Goal: Information Seeking & Learning: Learn about a topic

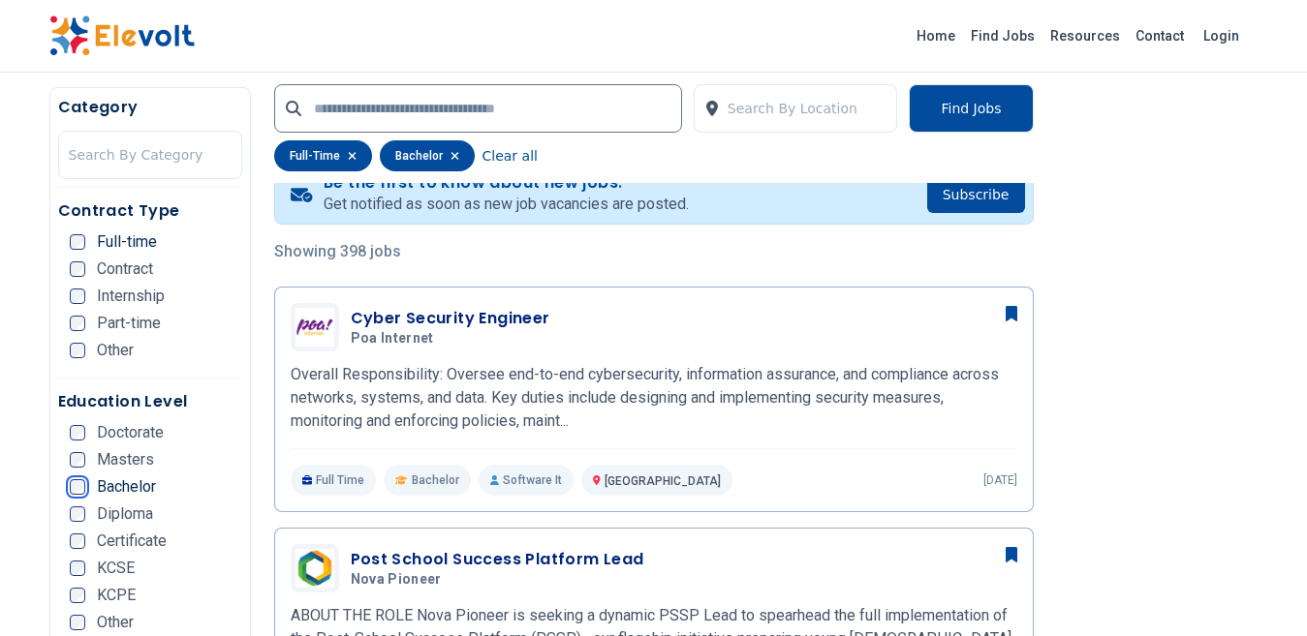
scroll to position [291, 0]
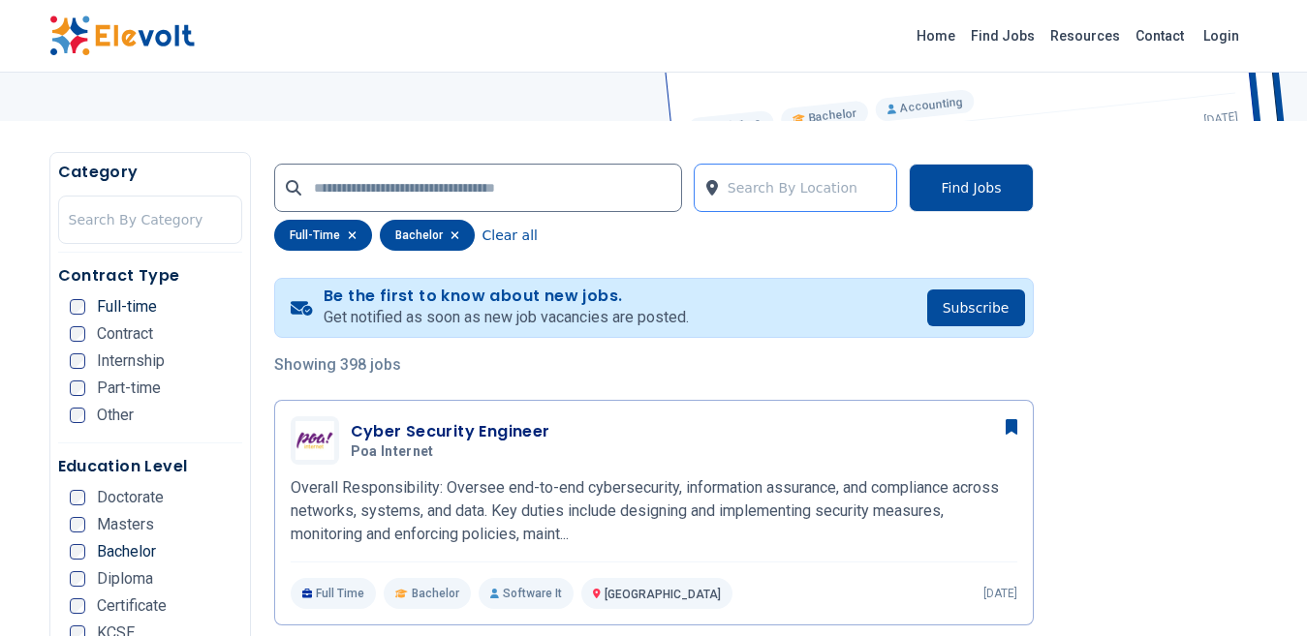
click at [771, 183] on div "Search By Location" at bounding box center [807, 187] width 160 height 19
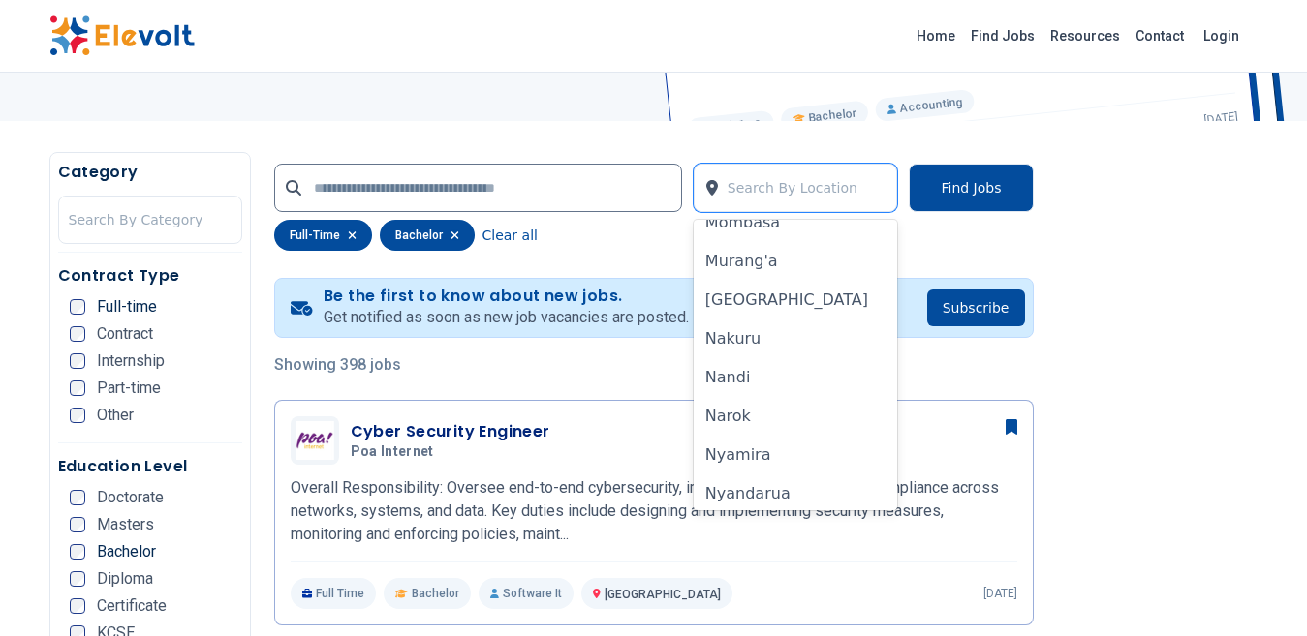
scroll to position [1065, 0]
click at [763, 302] on div "[GEOGRAPHIC_DATA]" at bounding box center [796, 301] width 204 height 39
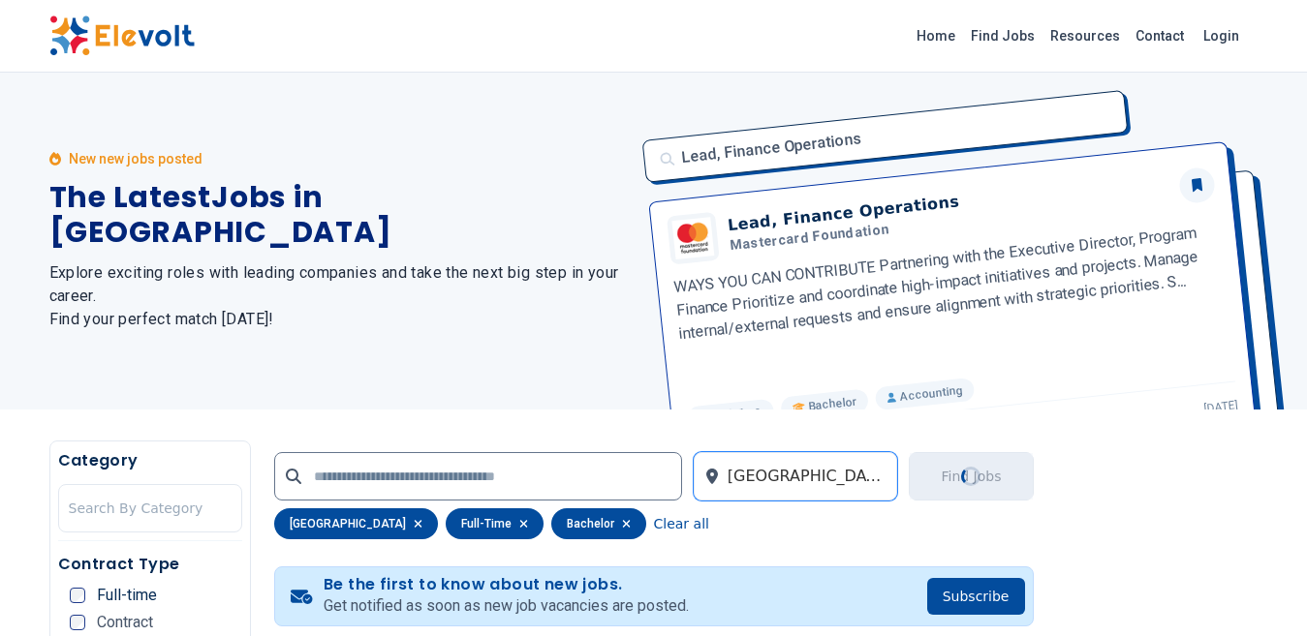
scroll to position [0, 0]
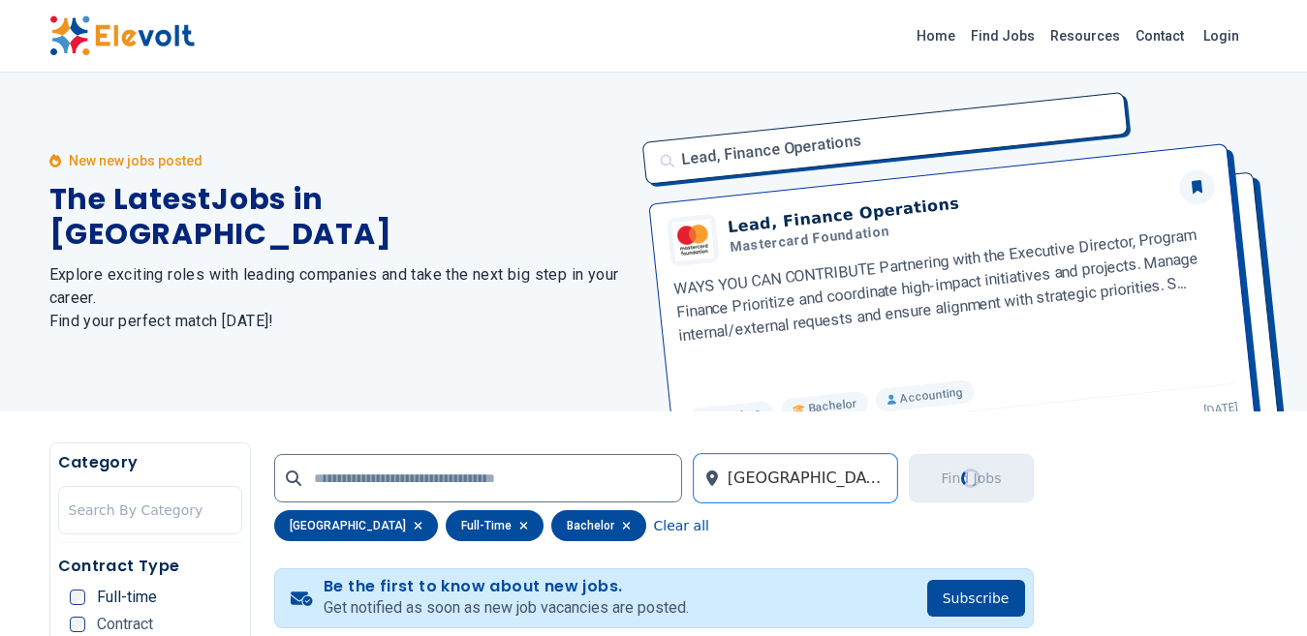
scroll to position [97, 0]
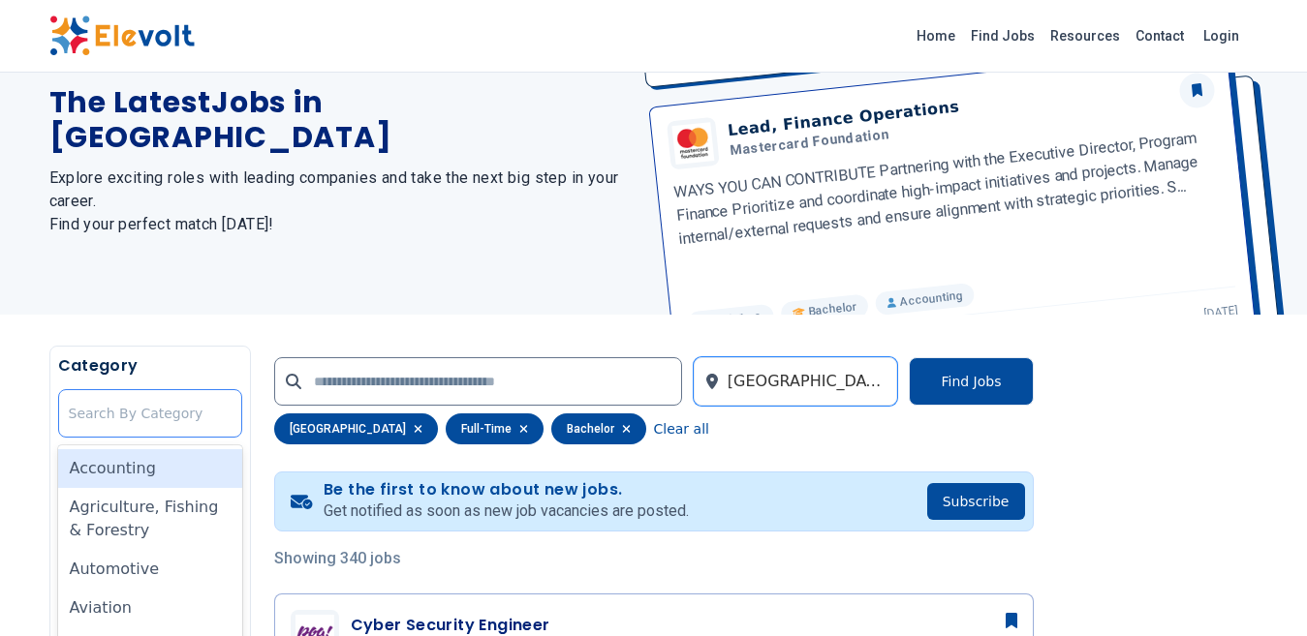
click at [115, 406] on div "Search By Category" at bounding box center [150, 413] width 163 height 19
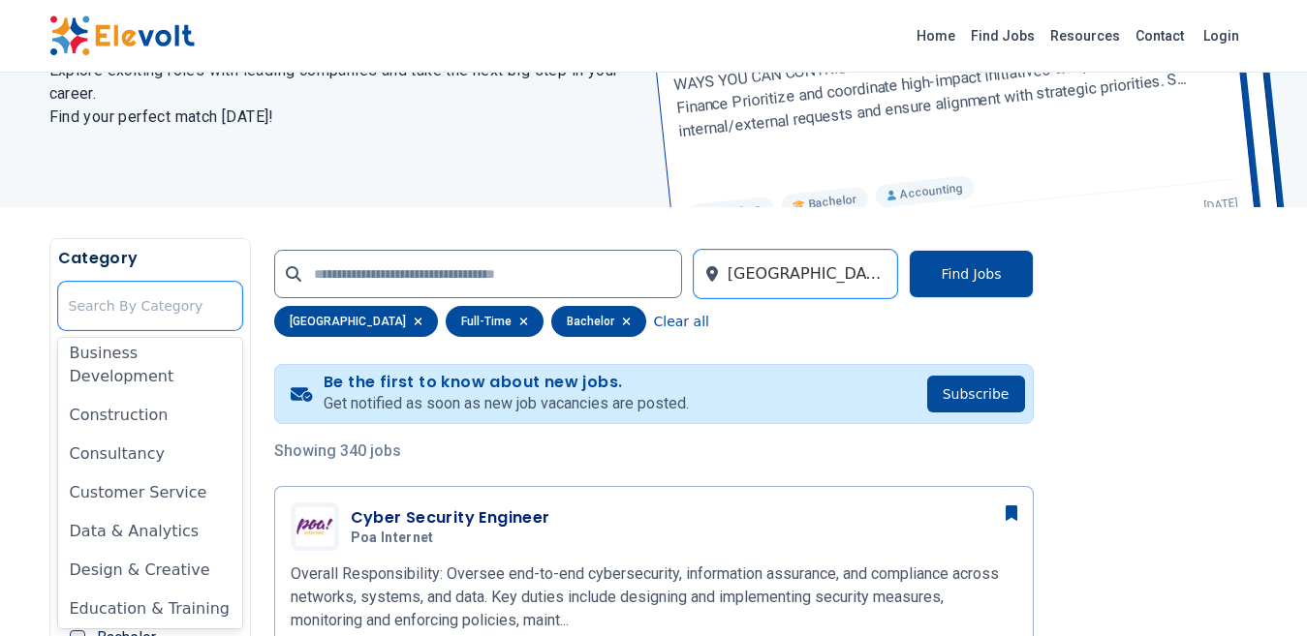
scroll to position [194, 0]
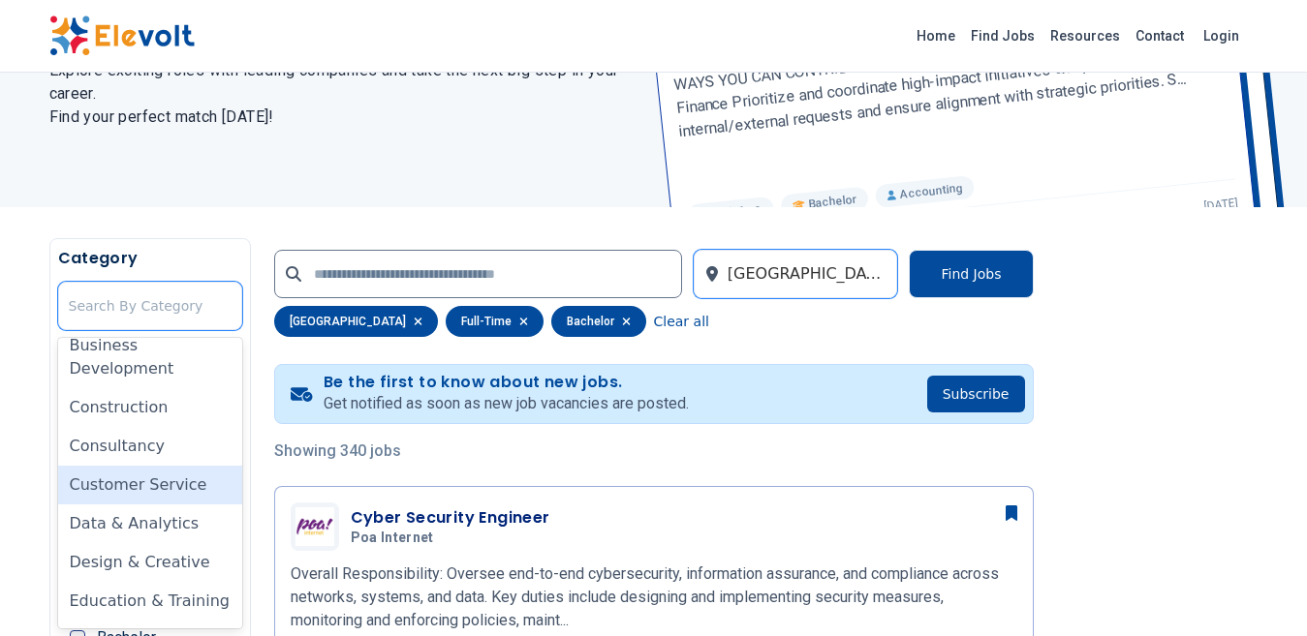
click at [142, 478] on div "Customer Service" at bounding box center [150, 485] width 184 height 39
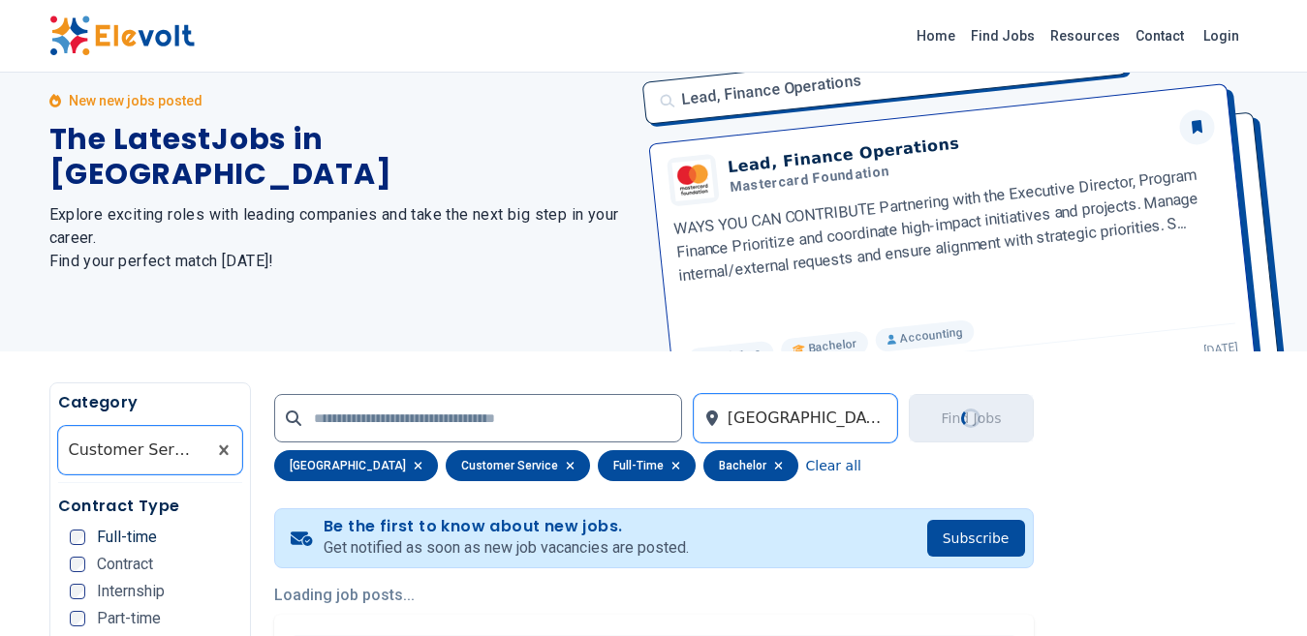
scroll to position [0, 0]
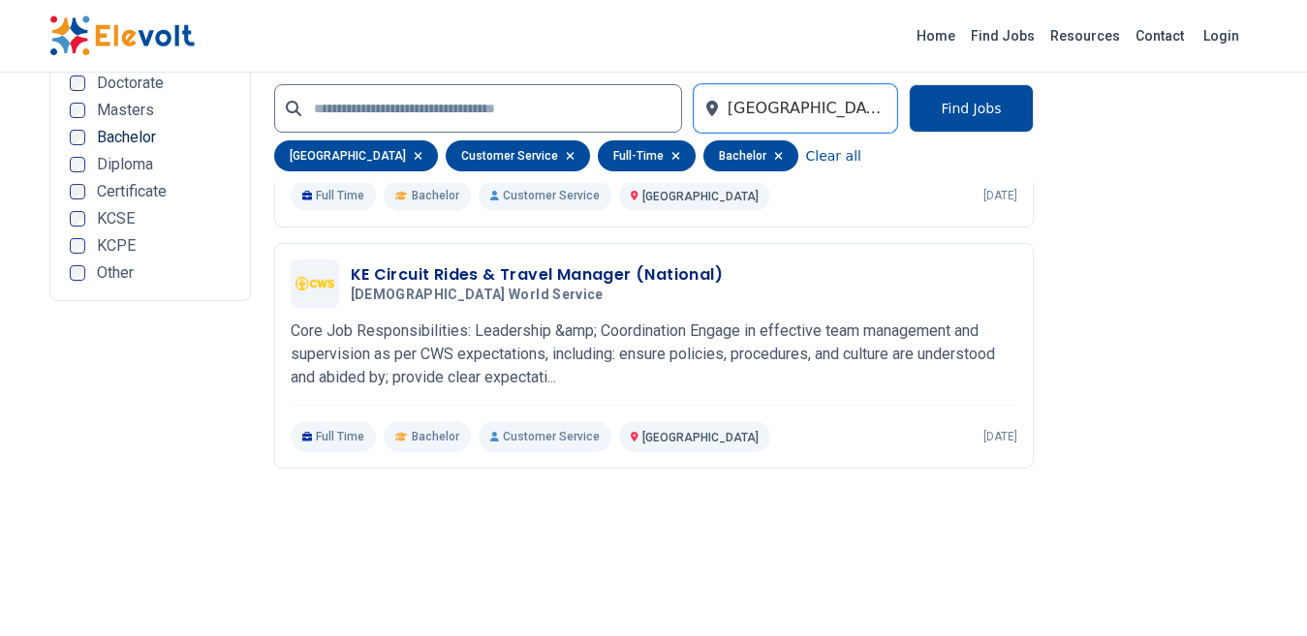
scroll to position [1356, 0]
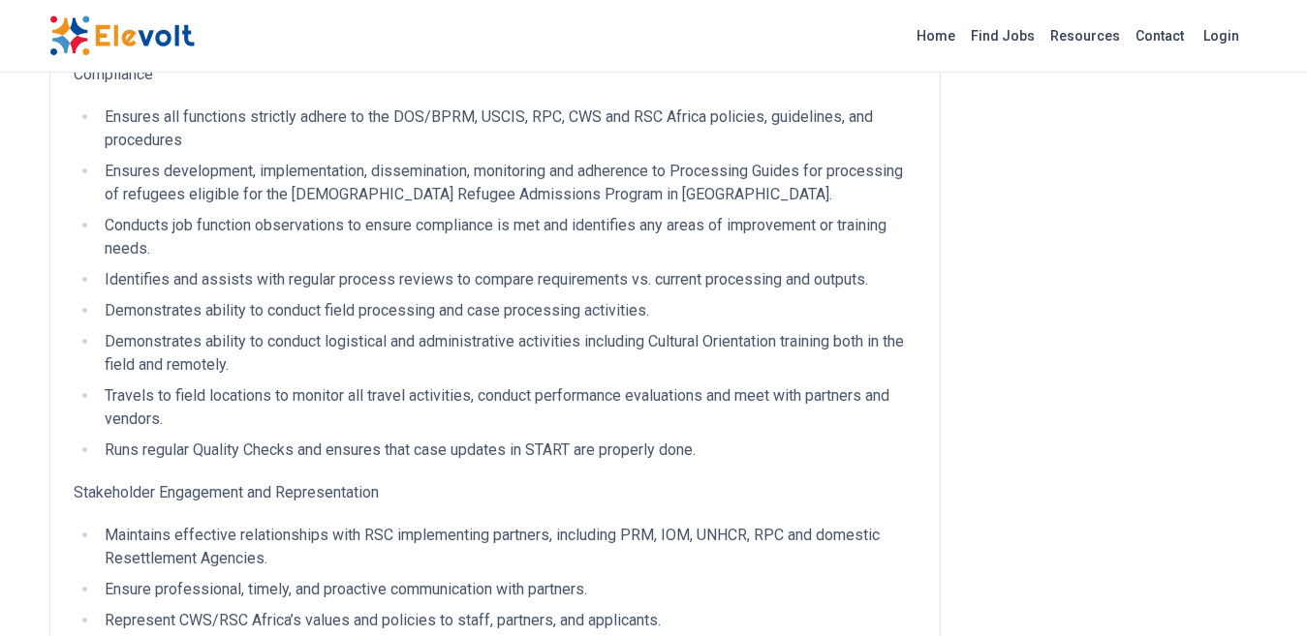
scroll to position [1744, 0]
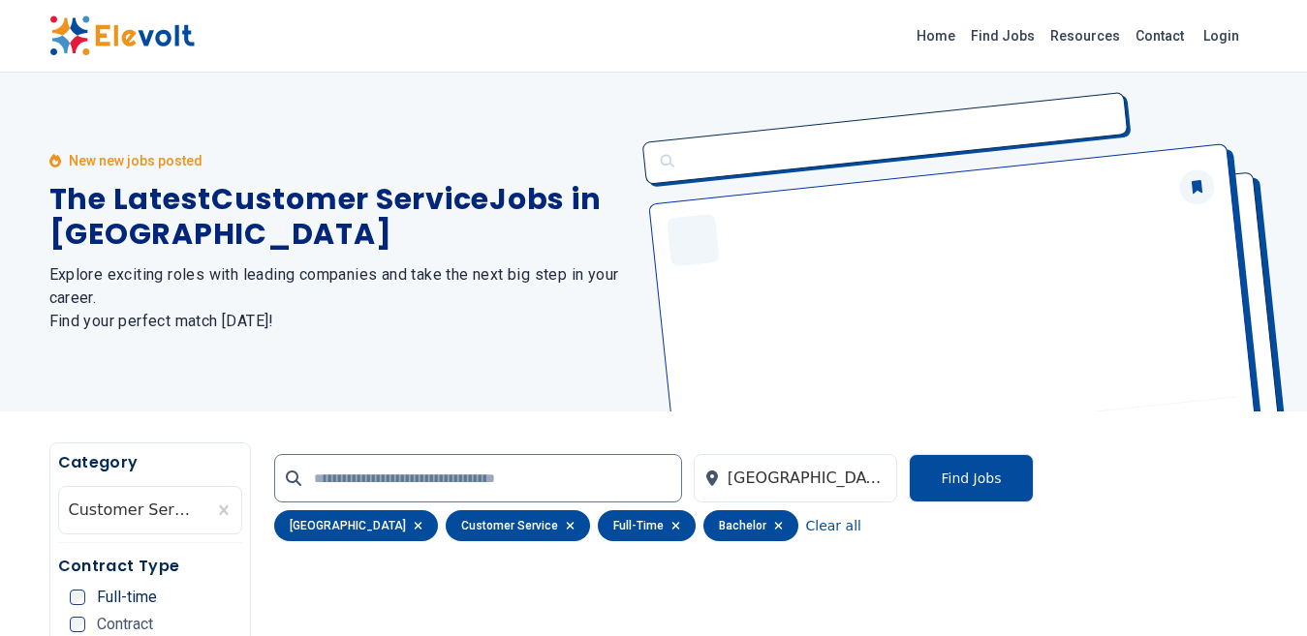
scroll to position [387, 0]
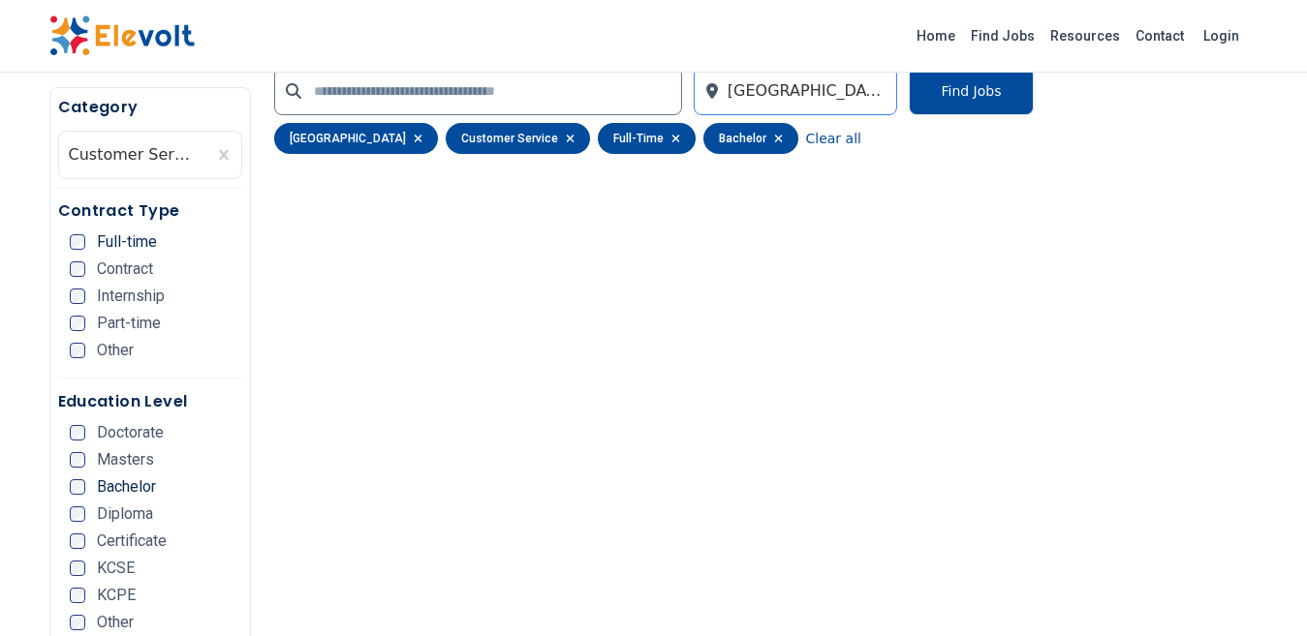
click at [756, 97] on div "[GEOGRAPHIC_DATA]" at bounding box center [807, 90] width 160 height 23
click at [979, 91] on button "Find Jobs" at bounding box center [971, 91] width 124 height 48
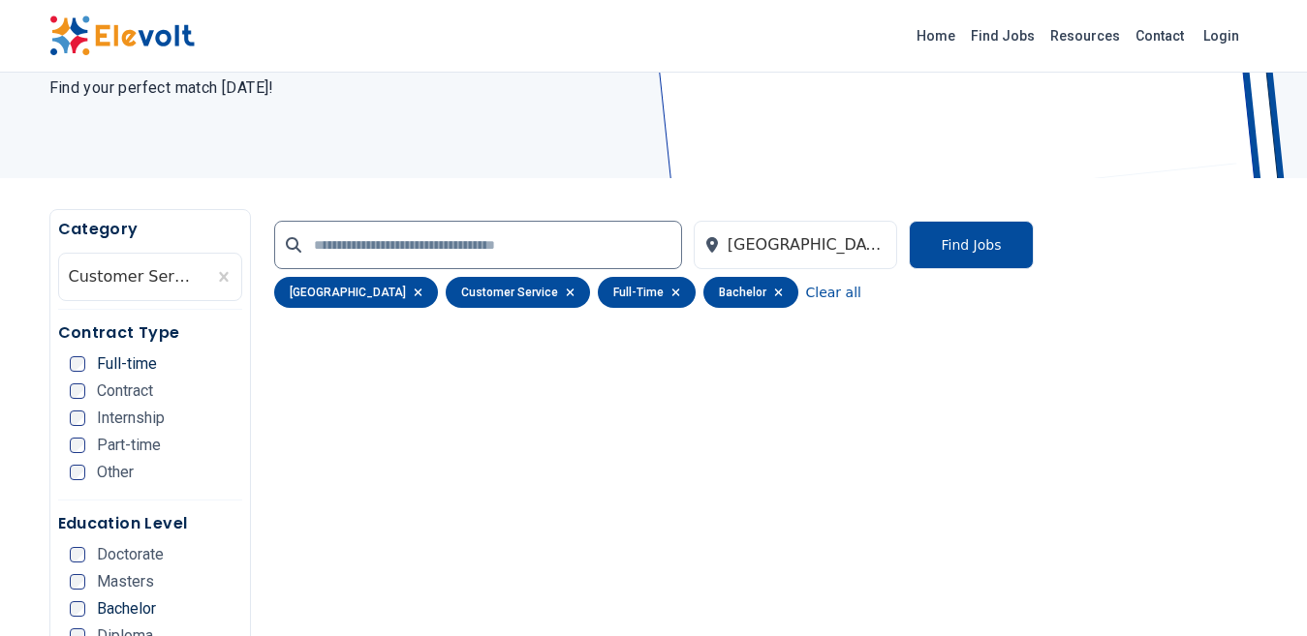
scroll to position [231, 0]
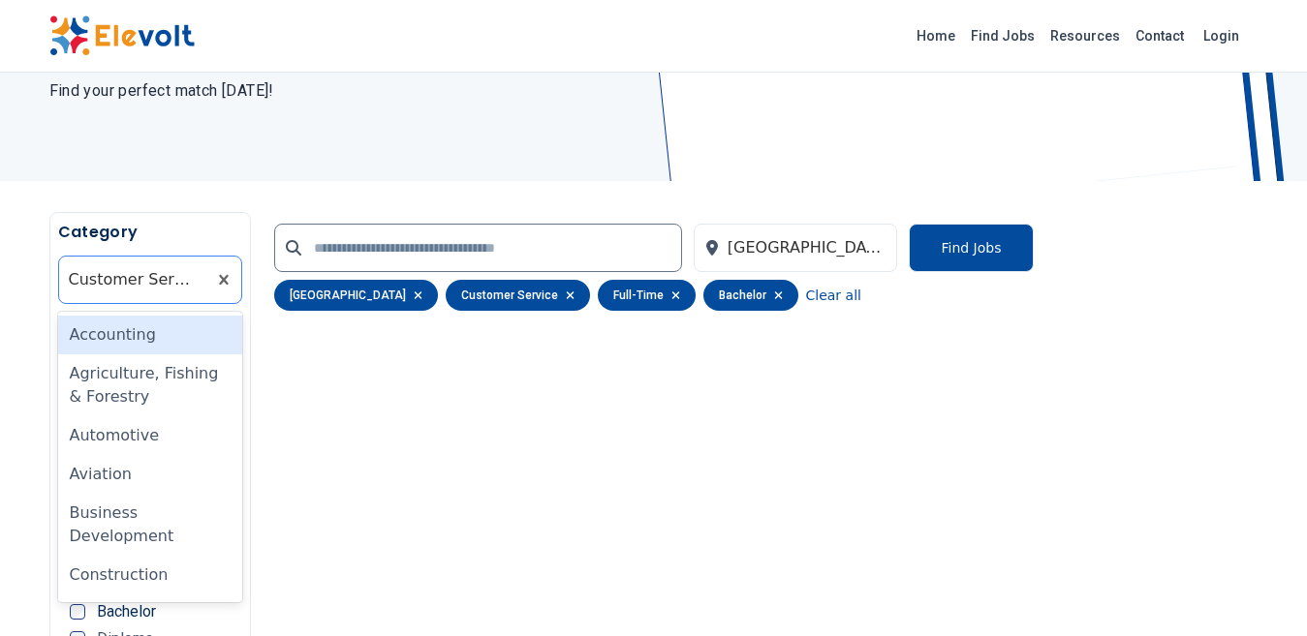
click at [167, 266] on div at bounding box center [133, 280] width 128 height 39
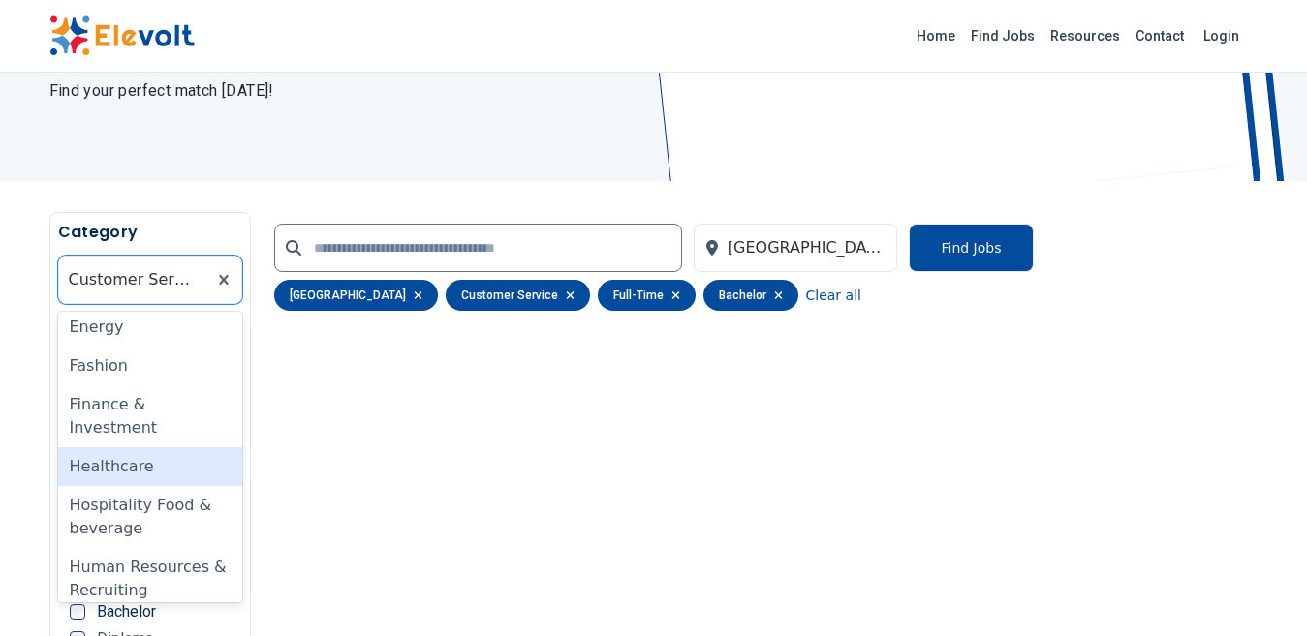
scroll to position [678, 0]
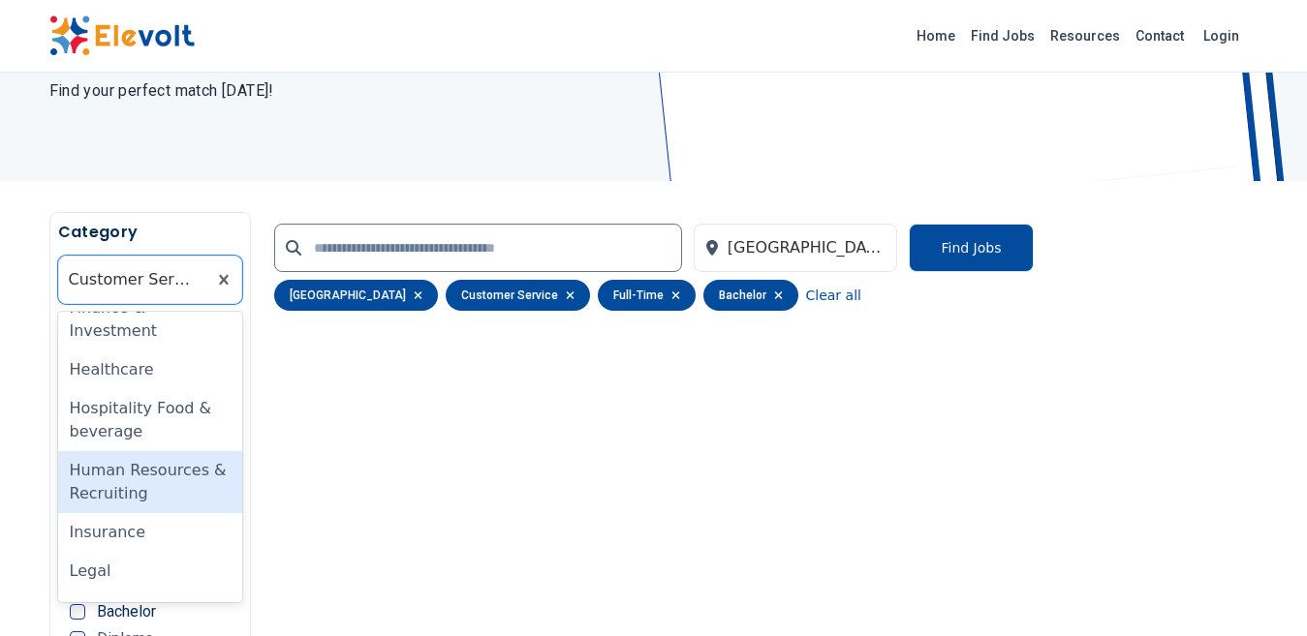
click at [121, 472] on div "Human Resources & Recruiting" at bounding box center [150, 482] width 184 height 62
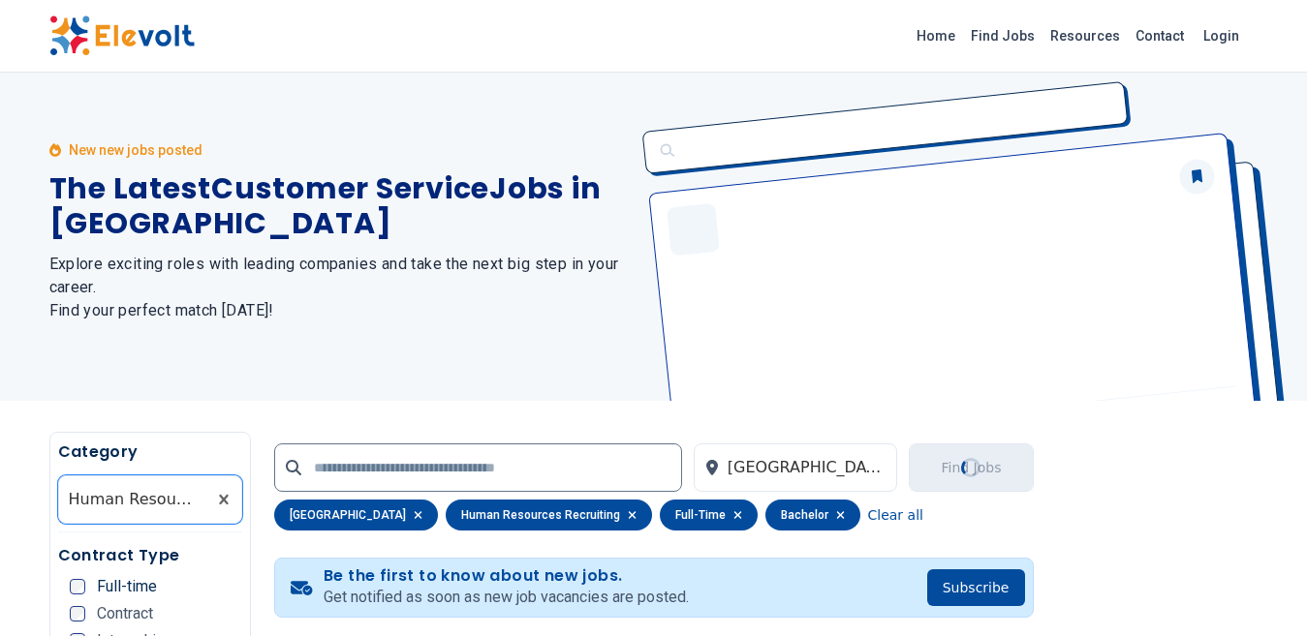
scroll to position [0, 0]
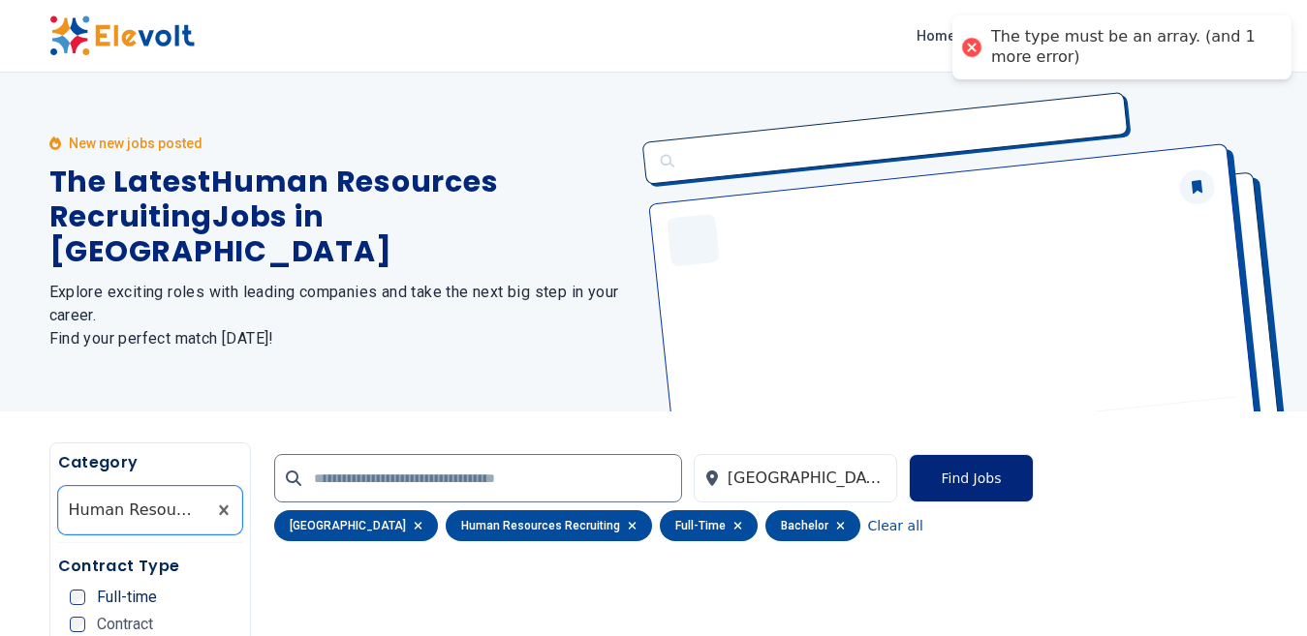
click at [972, 473] on button "Find Jobs" at bounding box center [971, 478] width 124 height 48
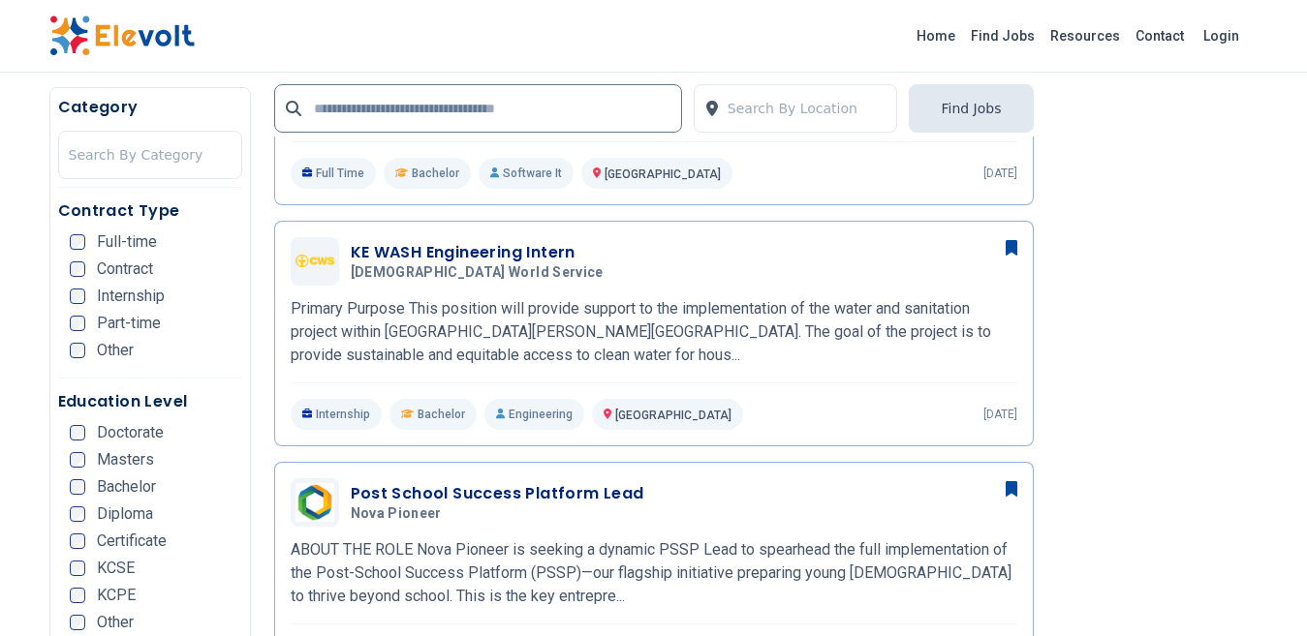
scroll to position [678, 0]
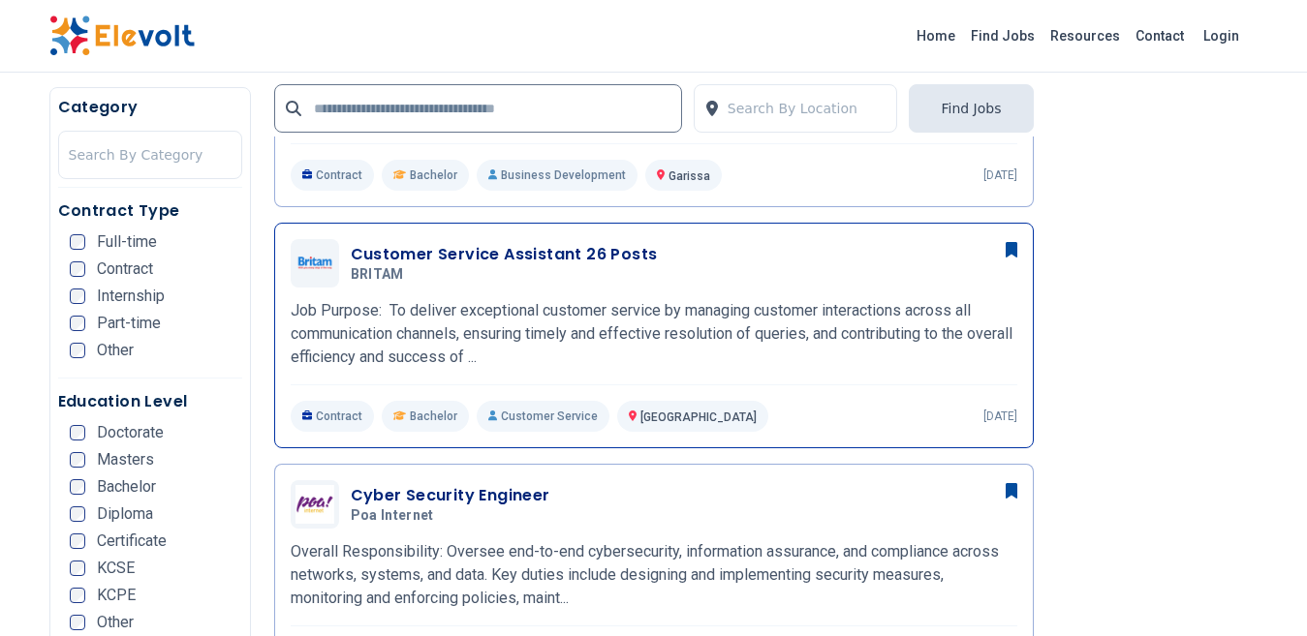
click at [719, 282] on div "Customer Service Assistant 26 Posts BRITAM 09/19/2025 10/19/2025 Nairobi KE Job…" at bounding box center [654, 335] width 726 height 193
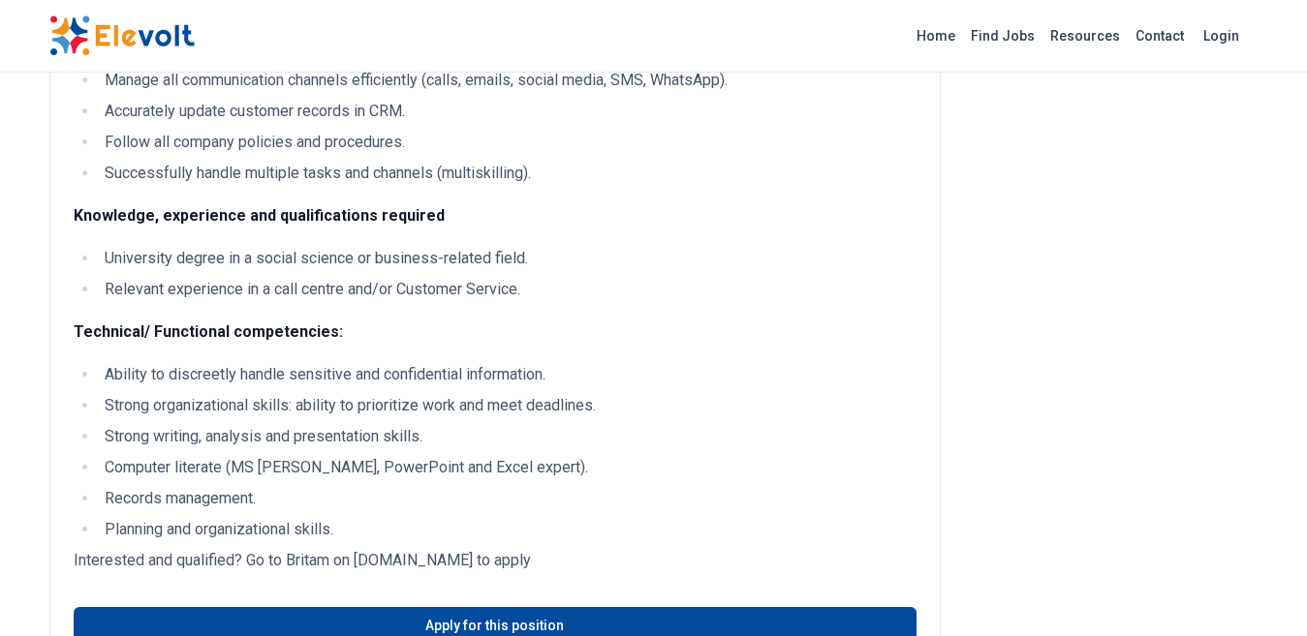
scroll to position [1065, 0]
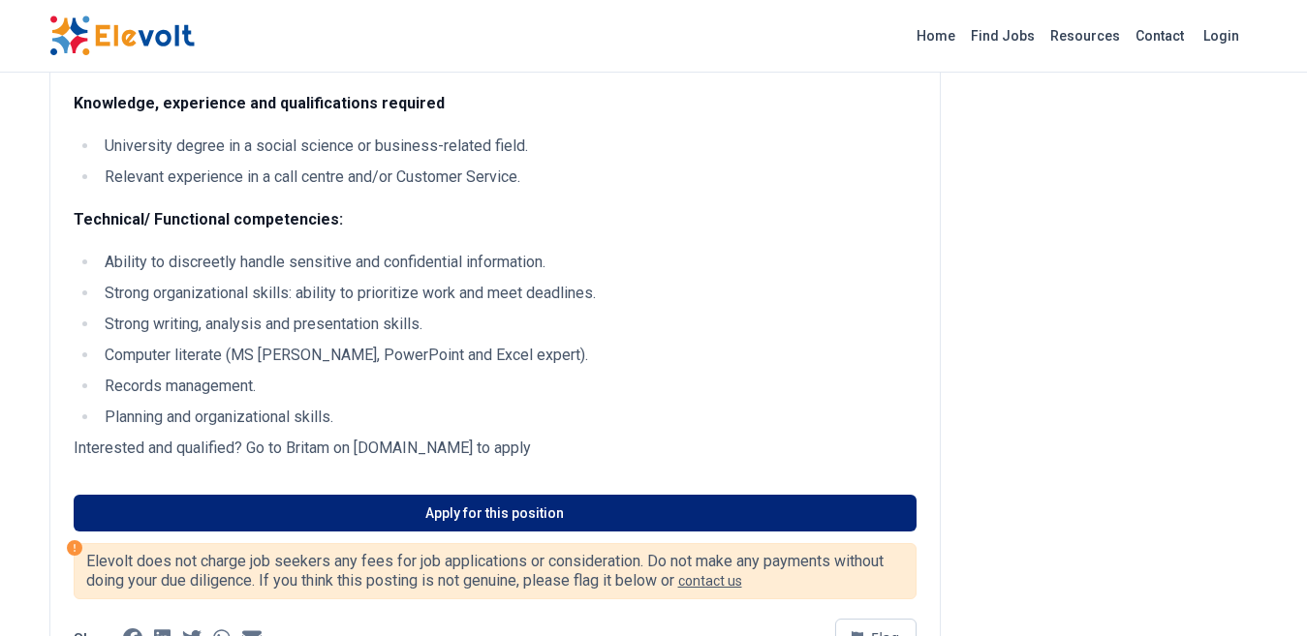
click at [597, 495] on link "Apply for this position" at bounding box center [495, 513] width 843 height 37
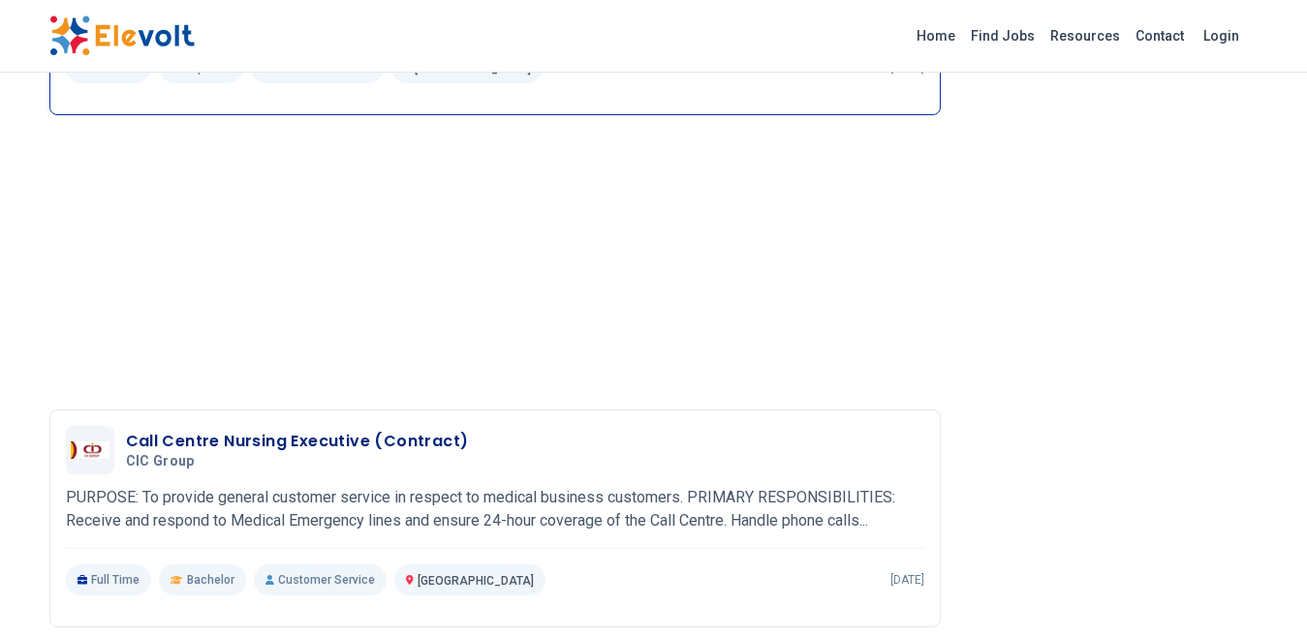
scroll to position [2518, 0]
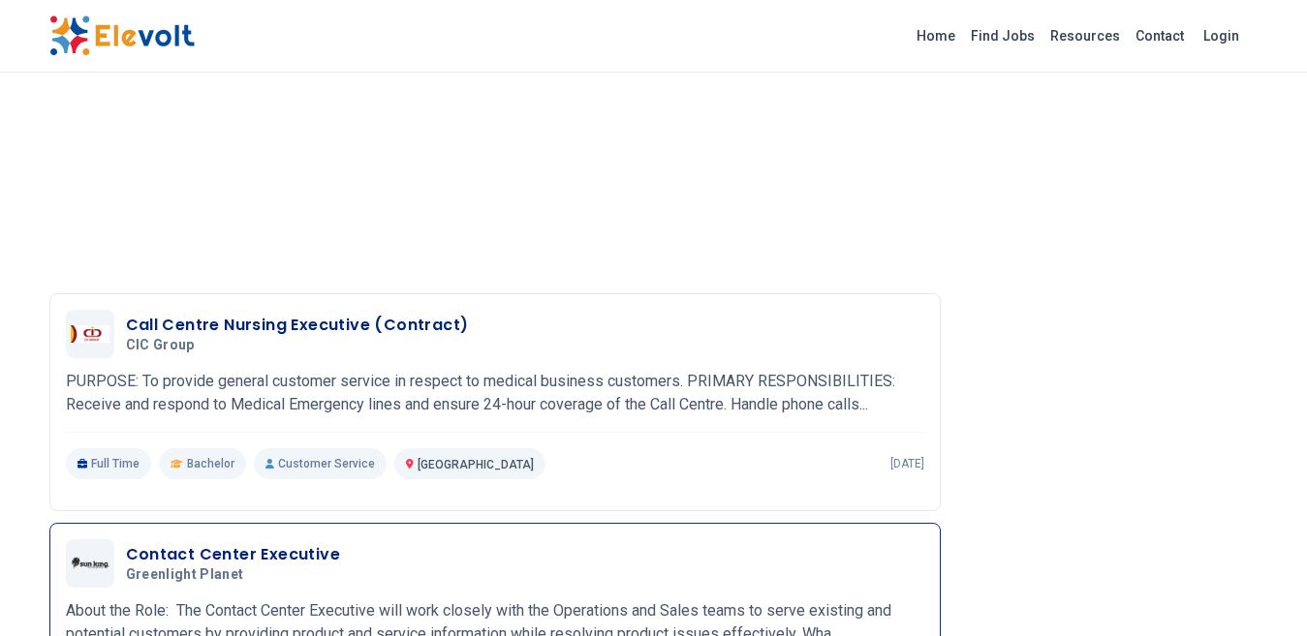
click at [492, 540] on div "Contact Center Executive Greenlight Planet 09/10/2025 10/10/2025 Nairobi KE Abo…" at bounding box center [495, 625] width 858 height 170
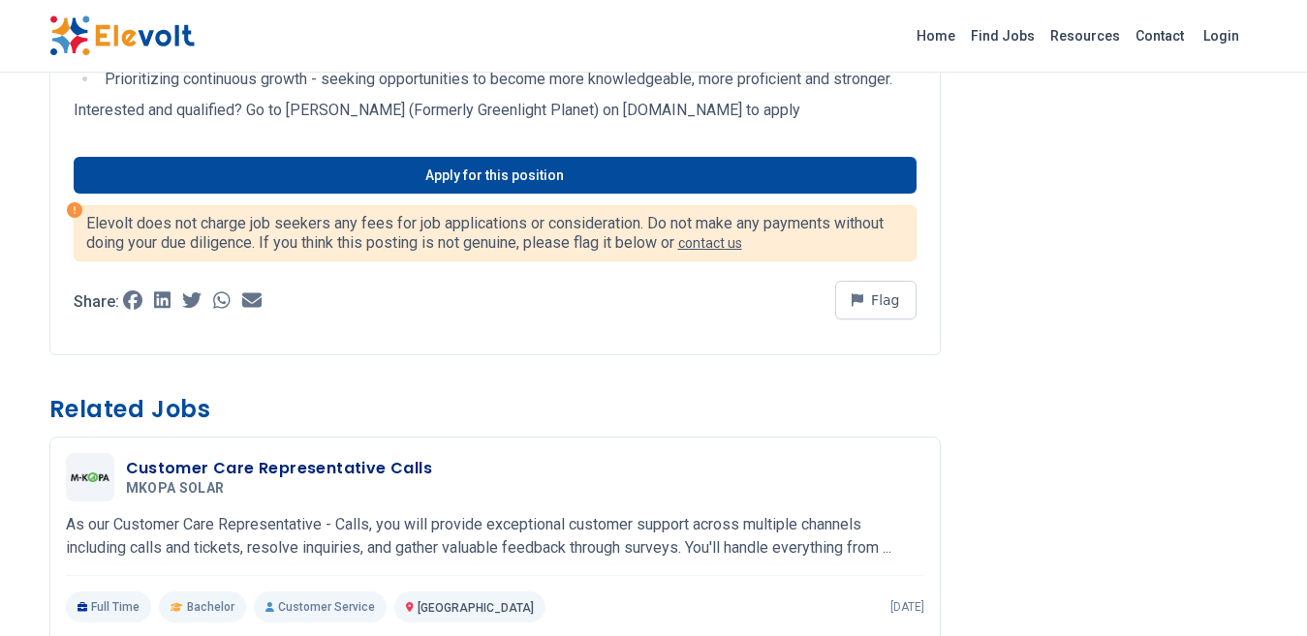
scroll to position [1259, 0]
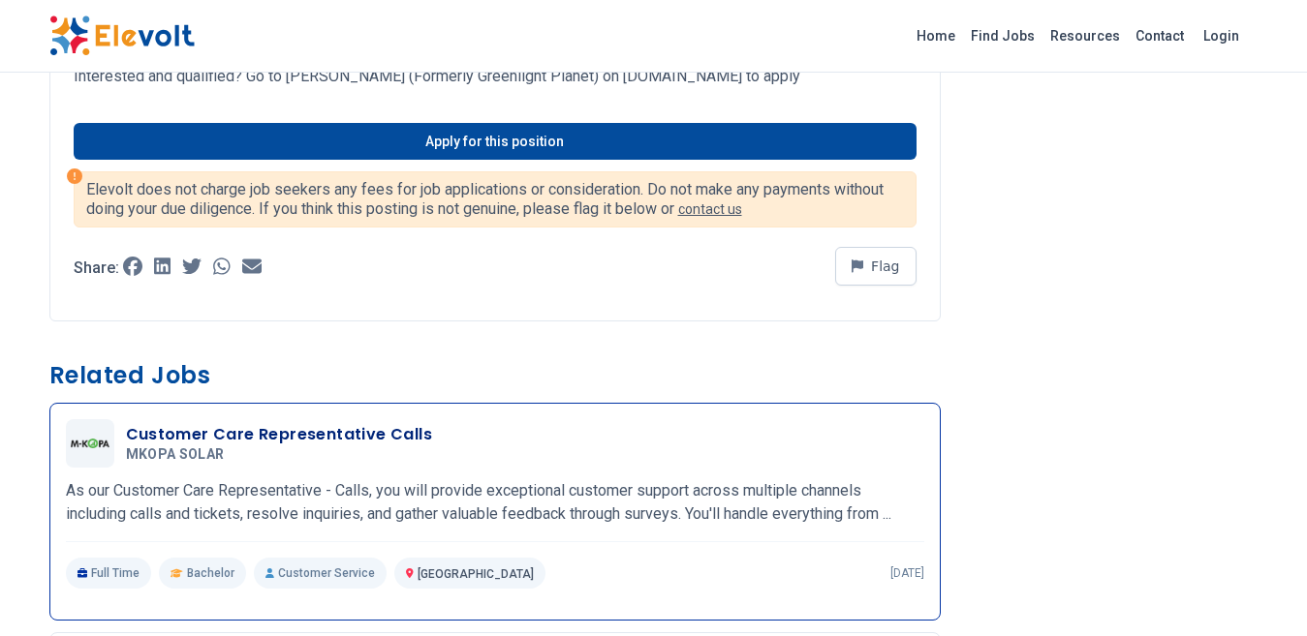
click at [440, 479] on p "As our Customer Care Representative - Calls, you will provide exceptional custo…" at bounding box center [495, 502] width 858 height 46
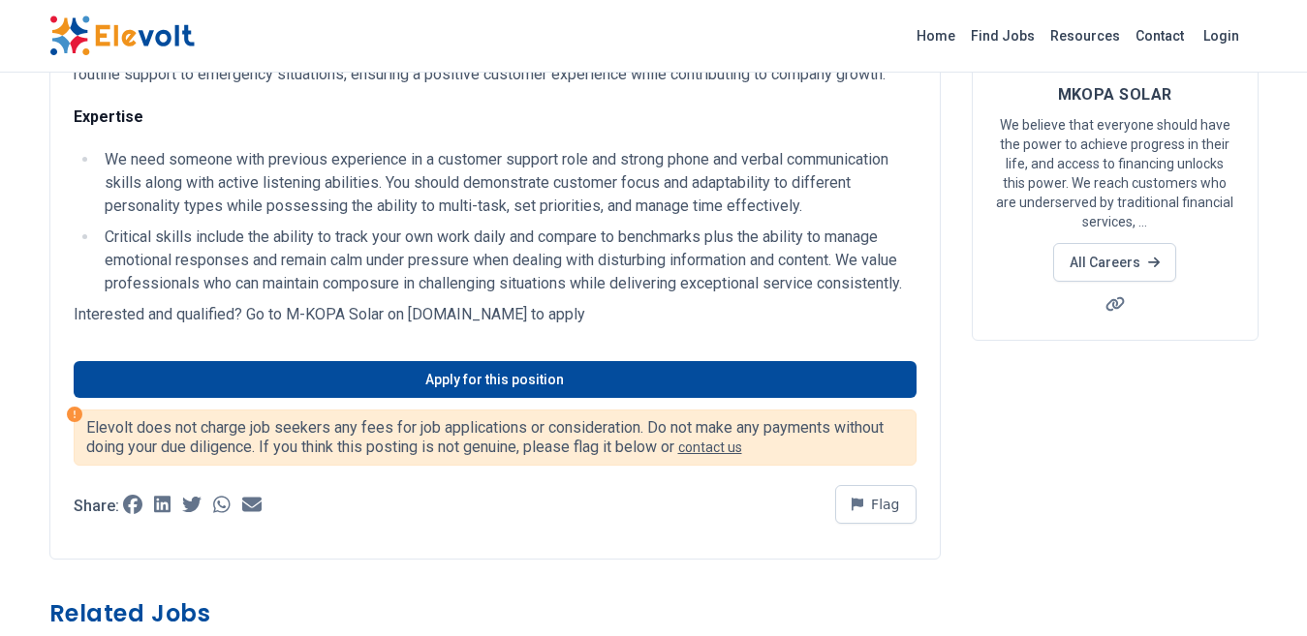
scroll to position [387, 0]
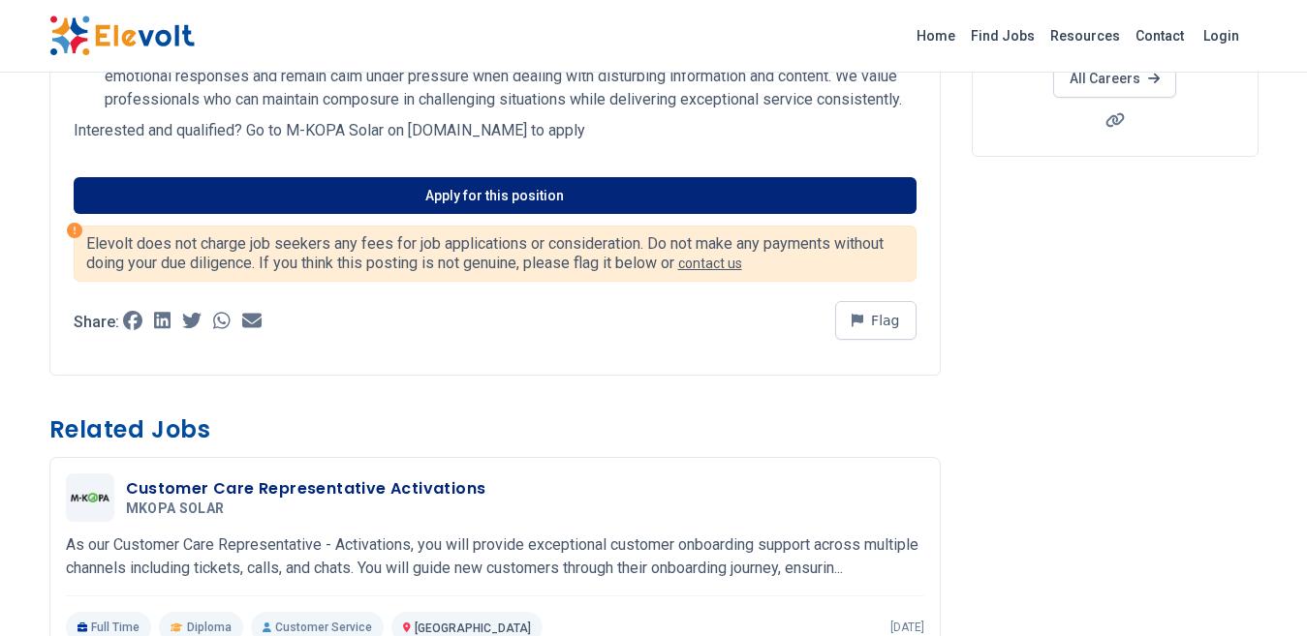
click at [658, 177] on link "Apply for this position" at bounding box center [495, 195] width 843 height 37
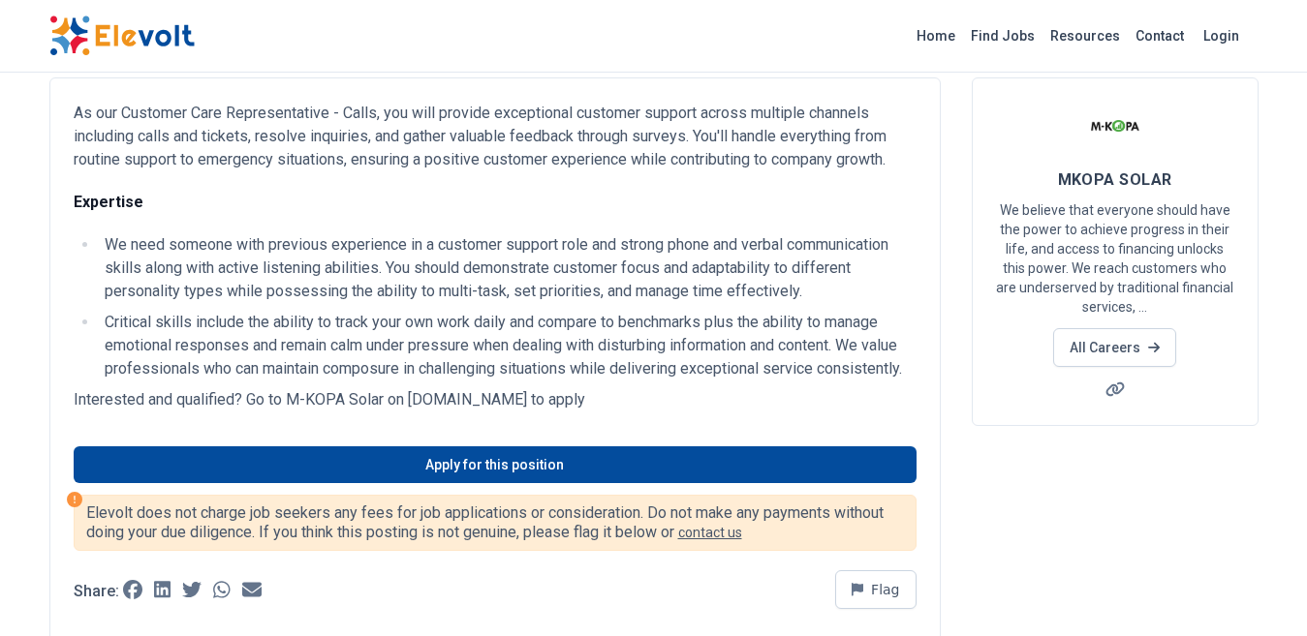
scroll to position [0, 0]
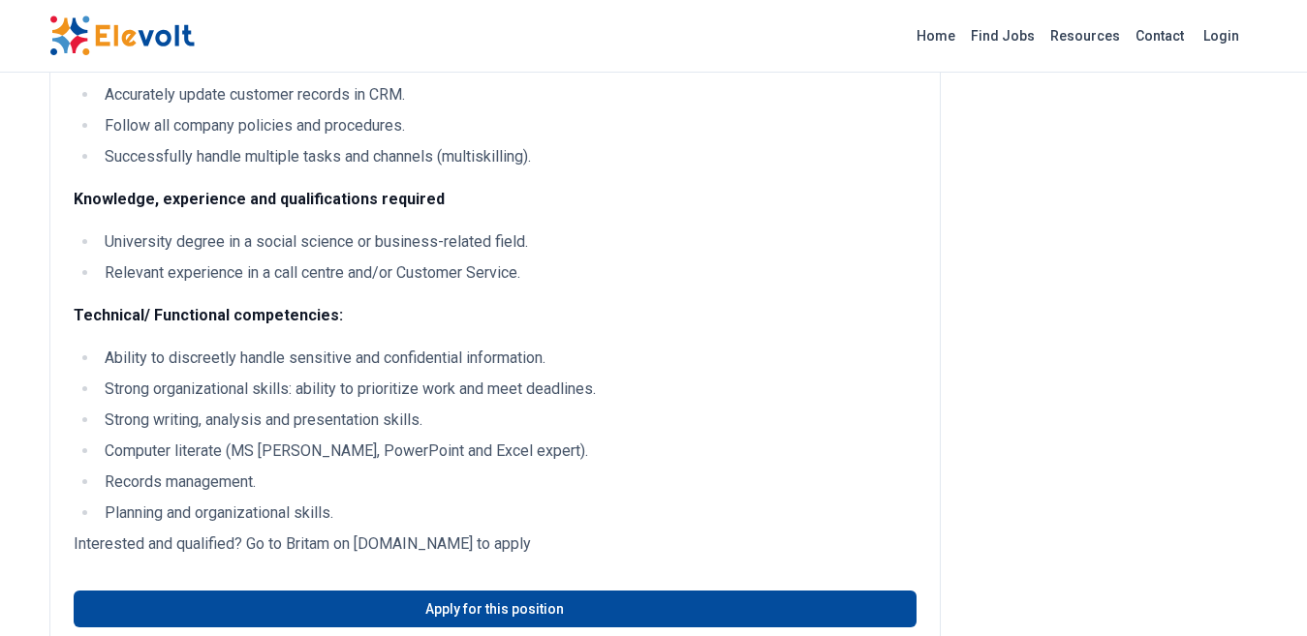
scroll to position [292, 0]
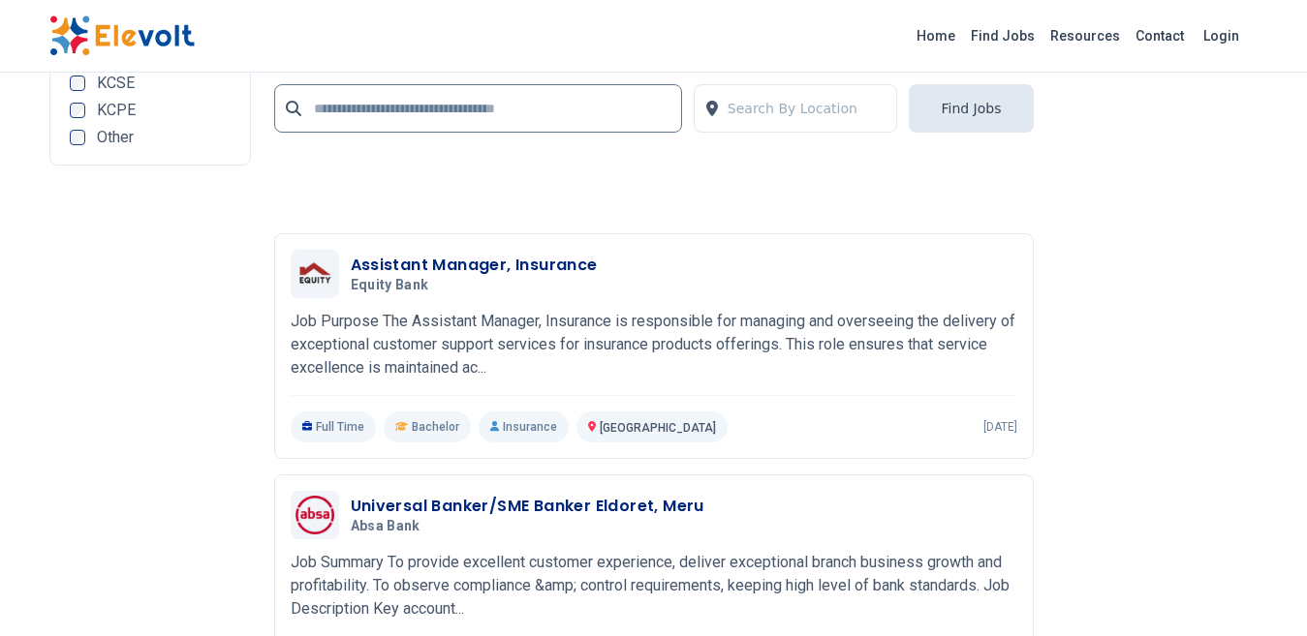
scroll to position [4604, 0]
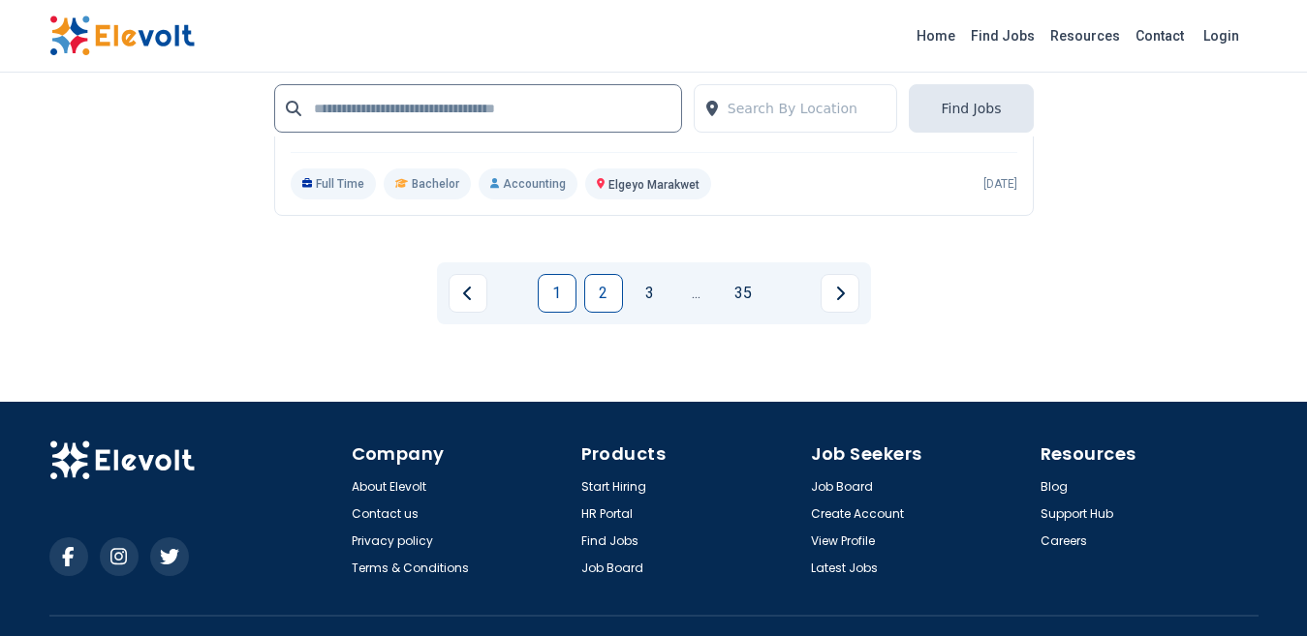
click at [607, 274] on link "2" at bounding box center [603, 293] width 39 height 39
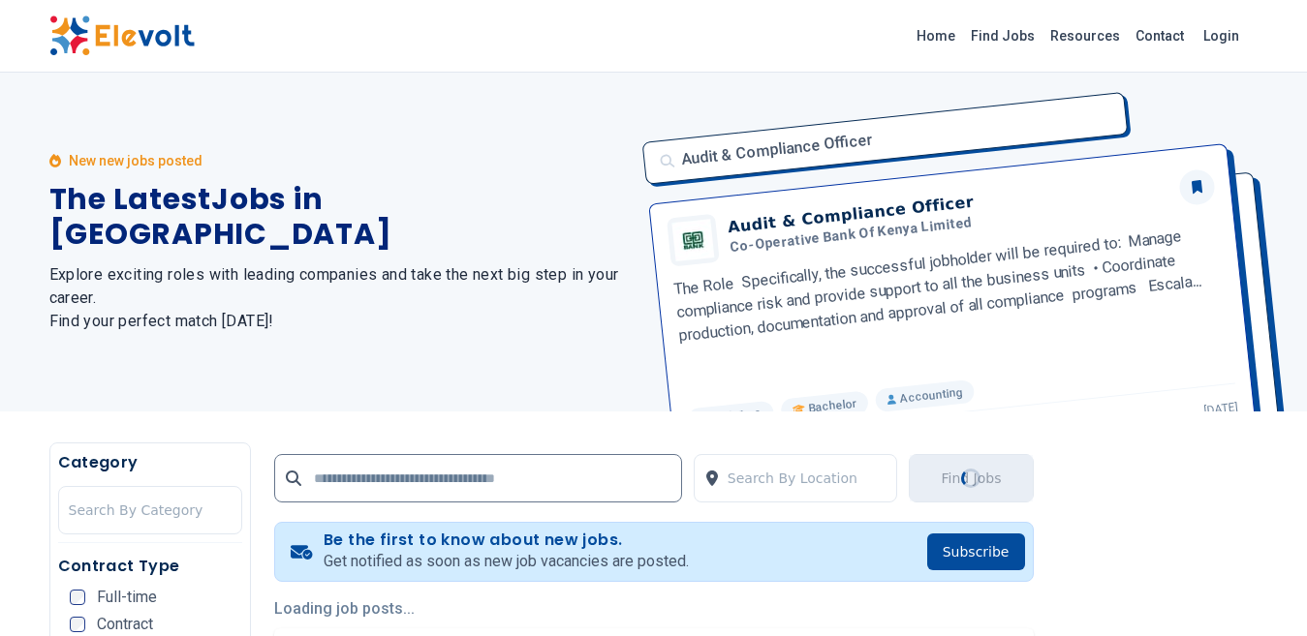
scroll to position [387, 0]
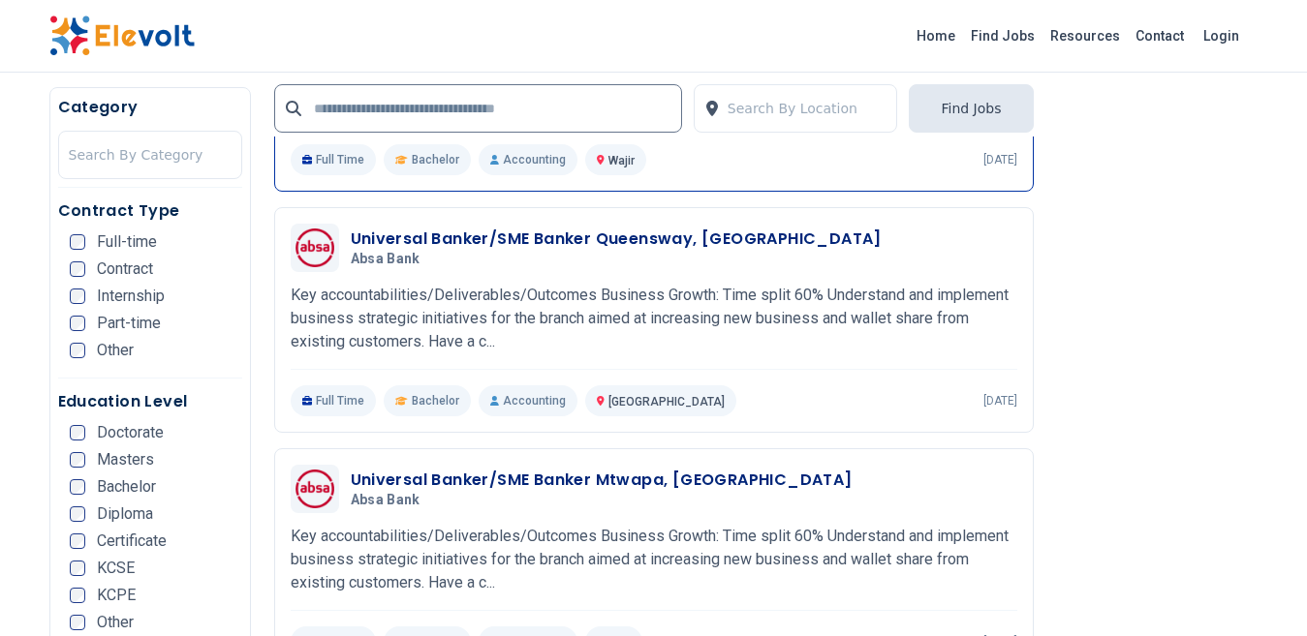
scroll to position [194, 0]
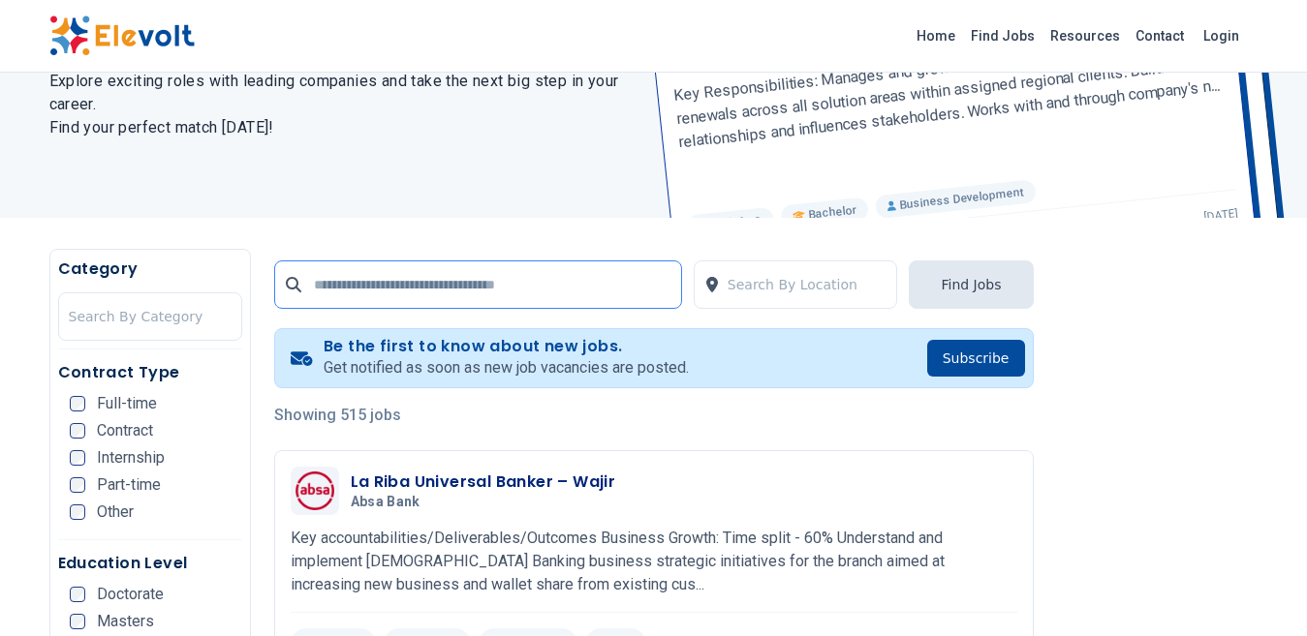
click at [478, 292] on input "text" at bounding box center [478, 285] width 408 height 48
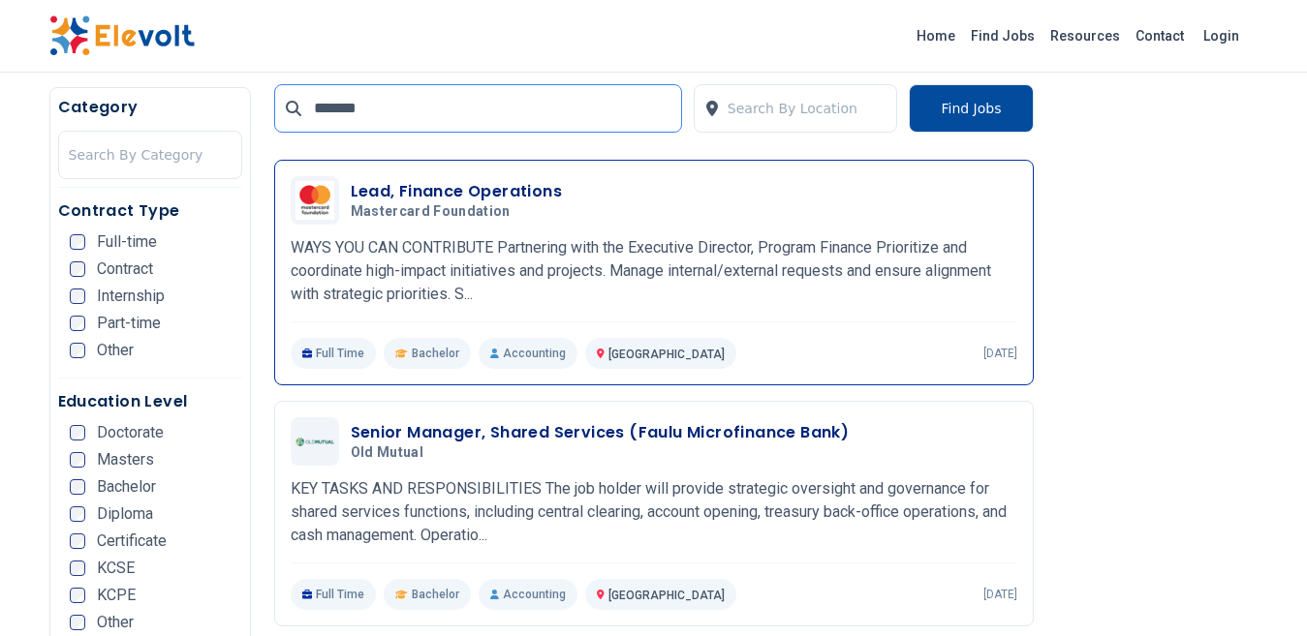
scroll to position [581, 0]
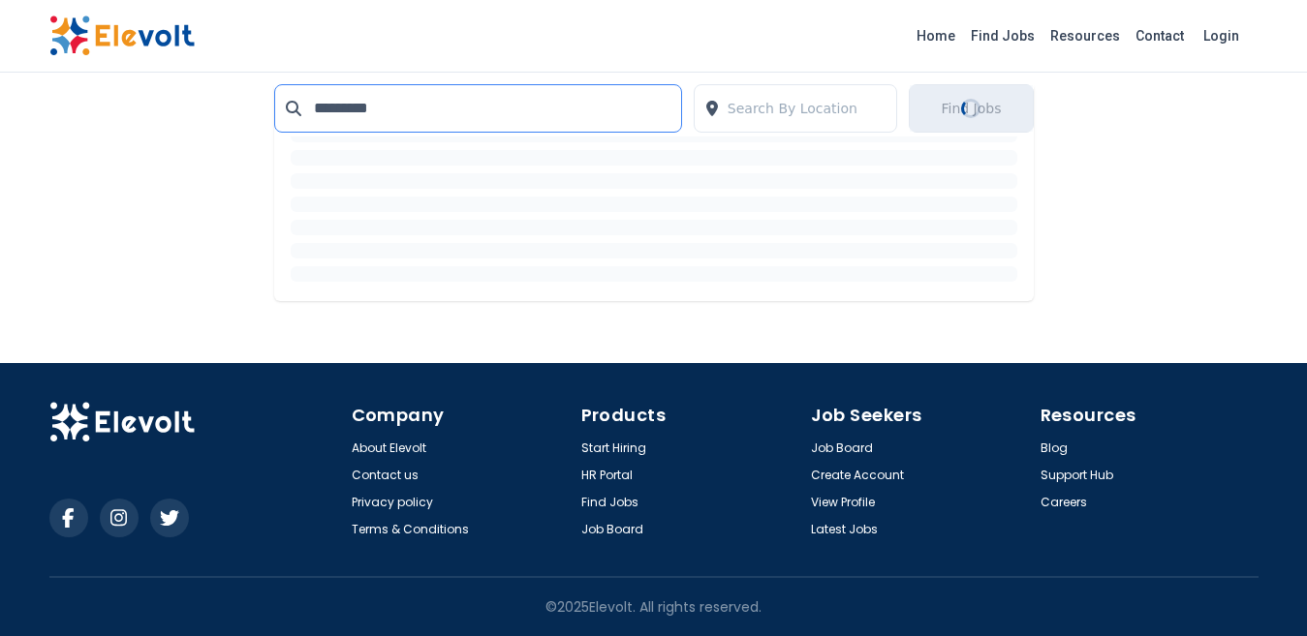
scroll to position [3813, 0]
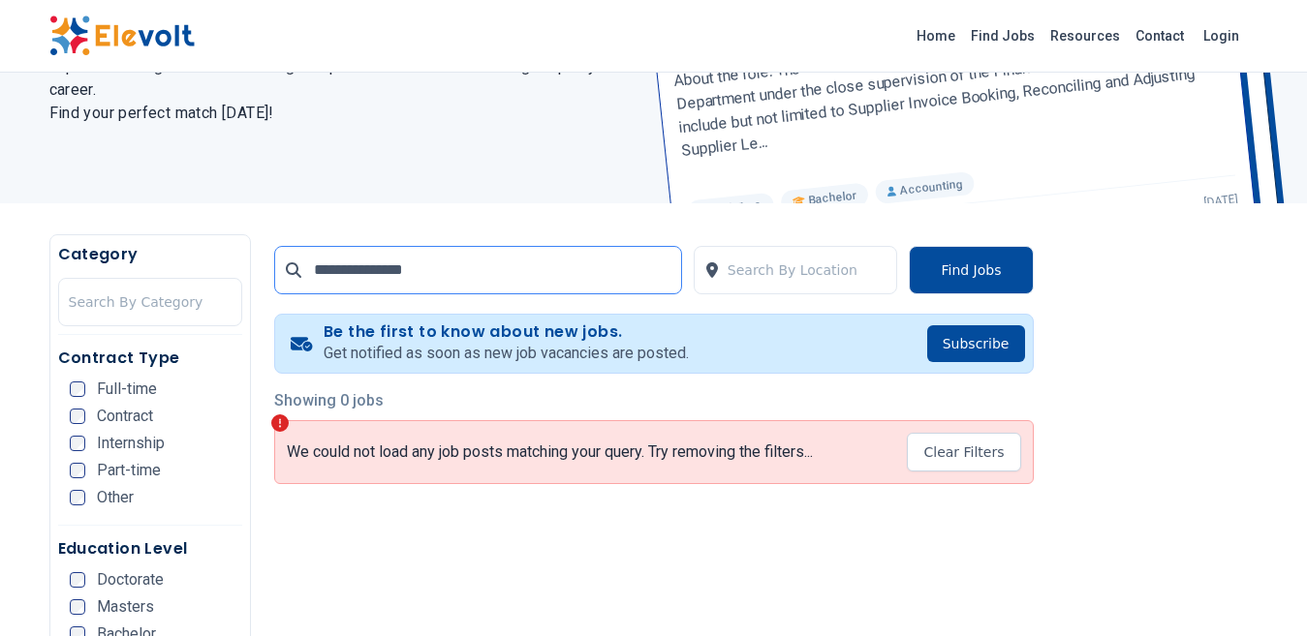
scroll to position [291, 0]
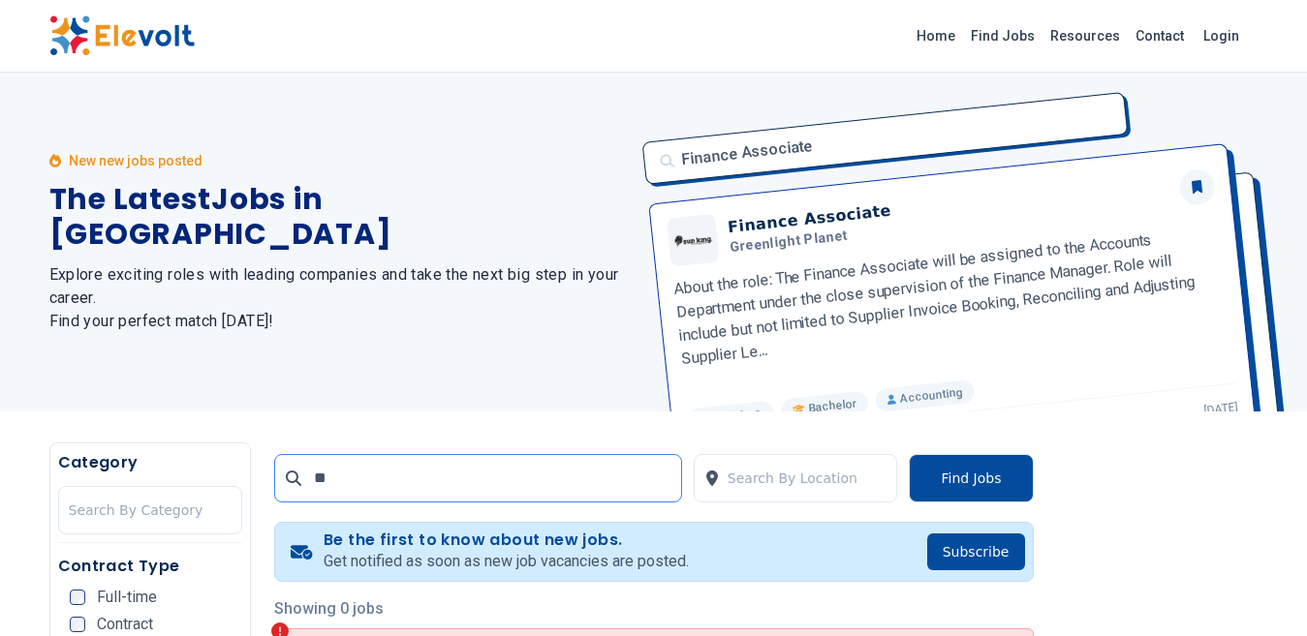
type input "*"
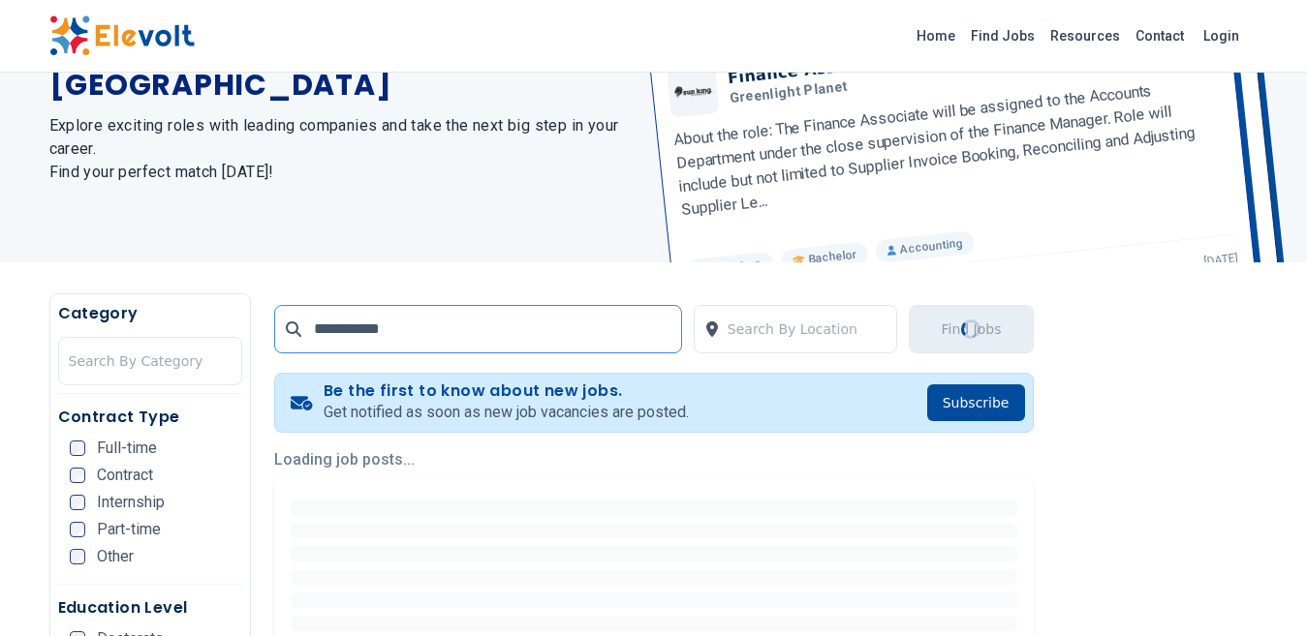
scroll to position [194, 0]
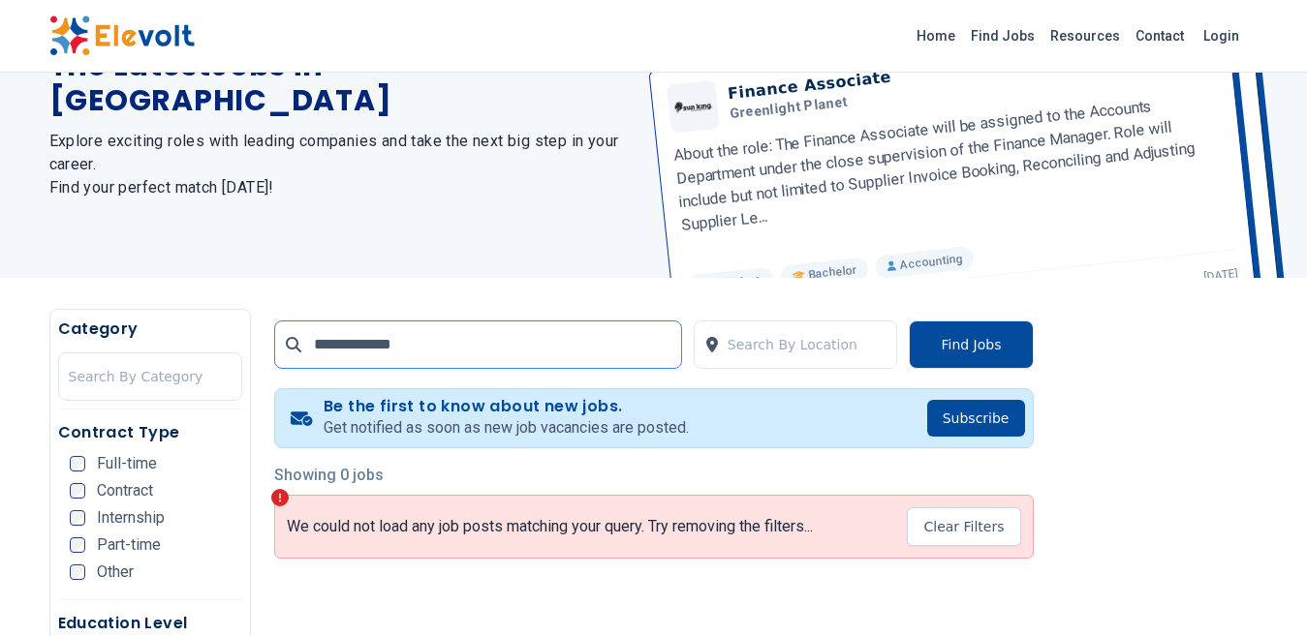
scroll to position [291, 0]
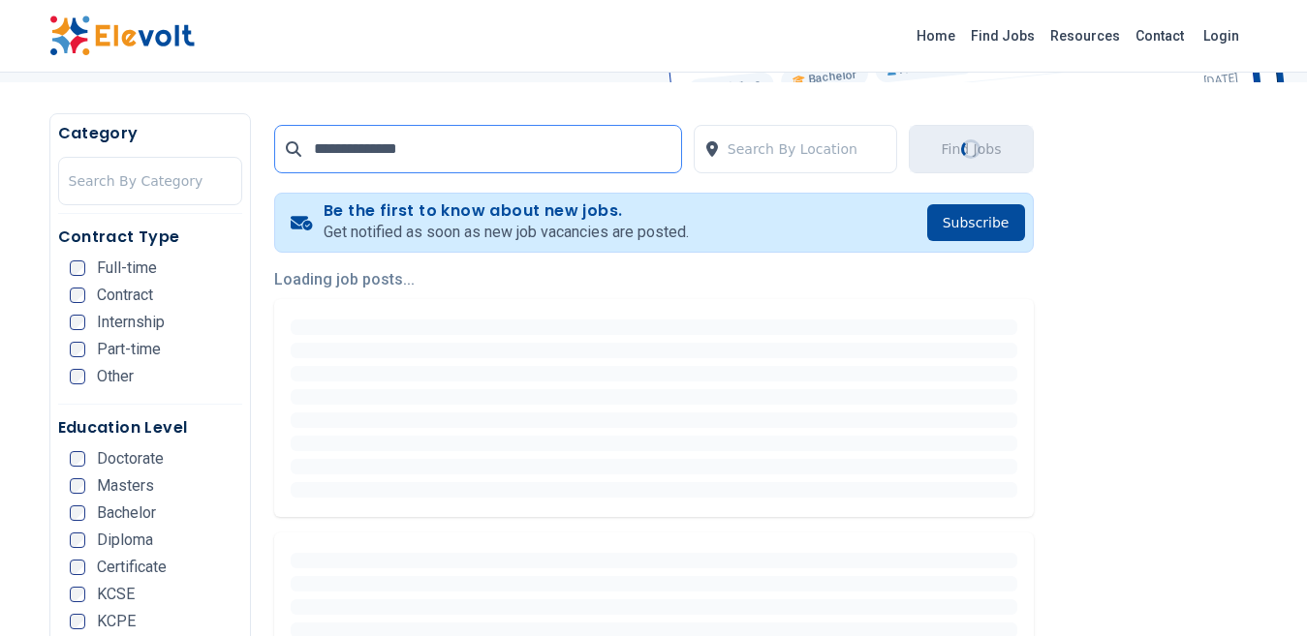
scroll to position [484, 0]
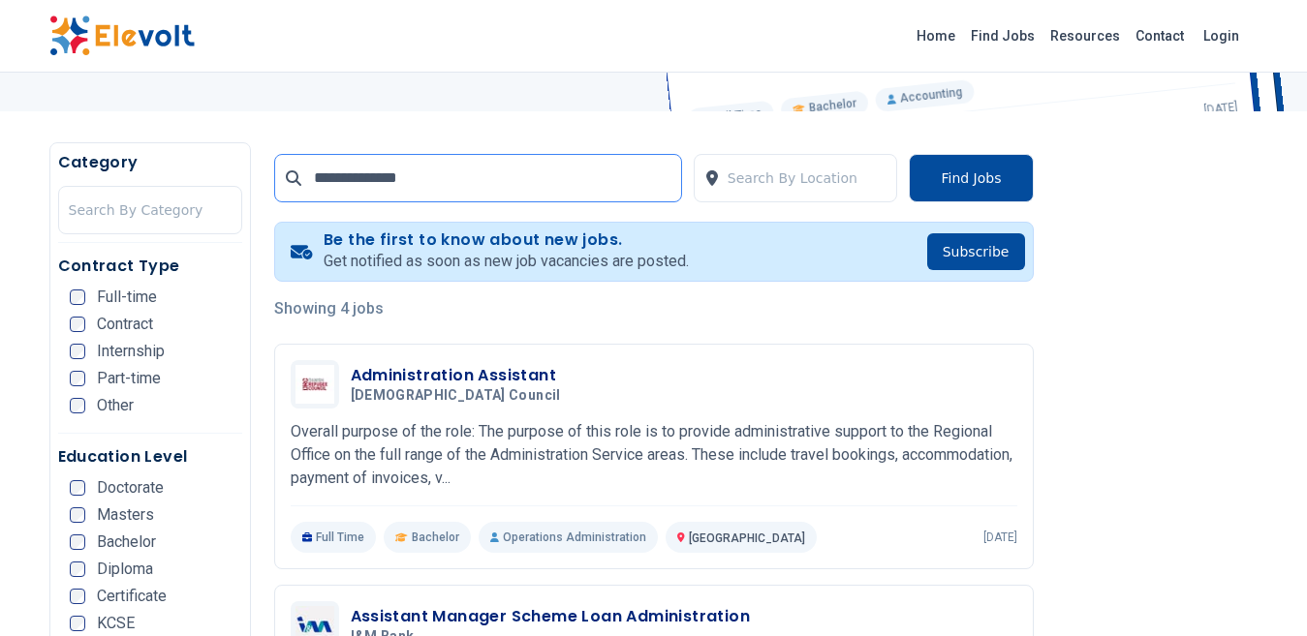
scroll to position [291, 0]
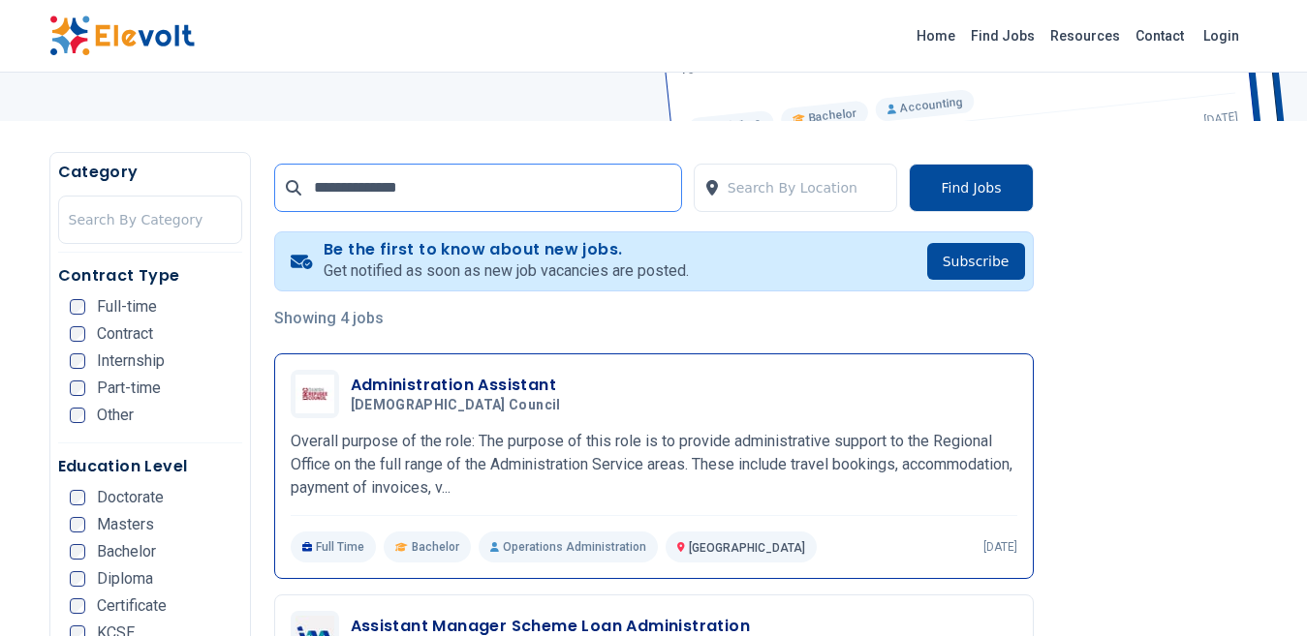
type input "**********"
click at [590, 445] on p "Overall purpose of the role: The purpose of this role is to provide administrat…" at bounding box center [654, 465] width 726 height 70
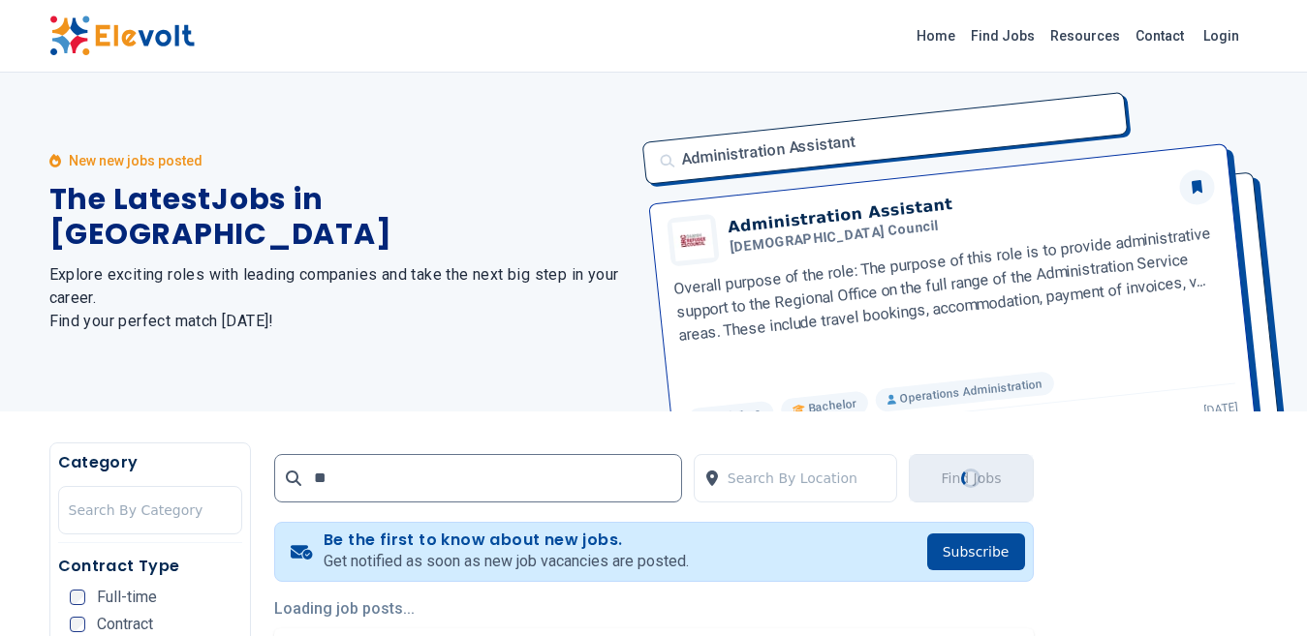
type input "*"
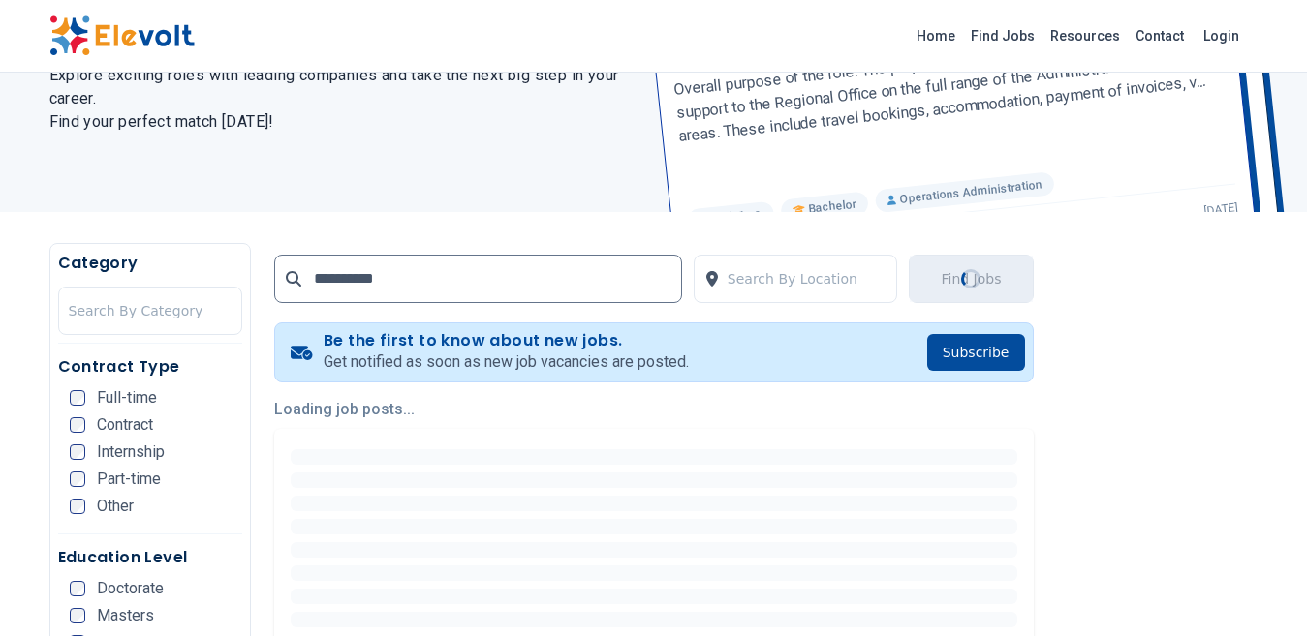
scroll to position [291, 0]
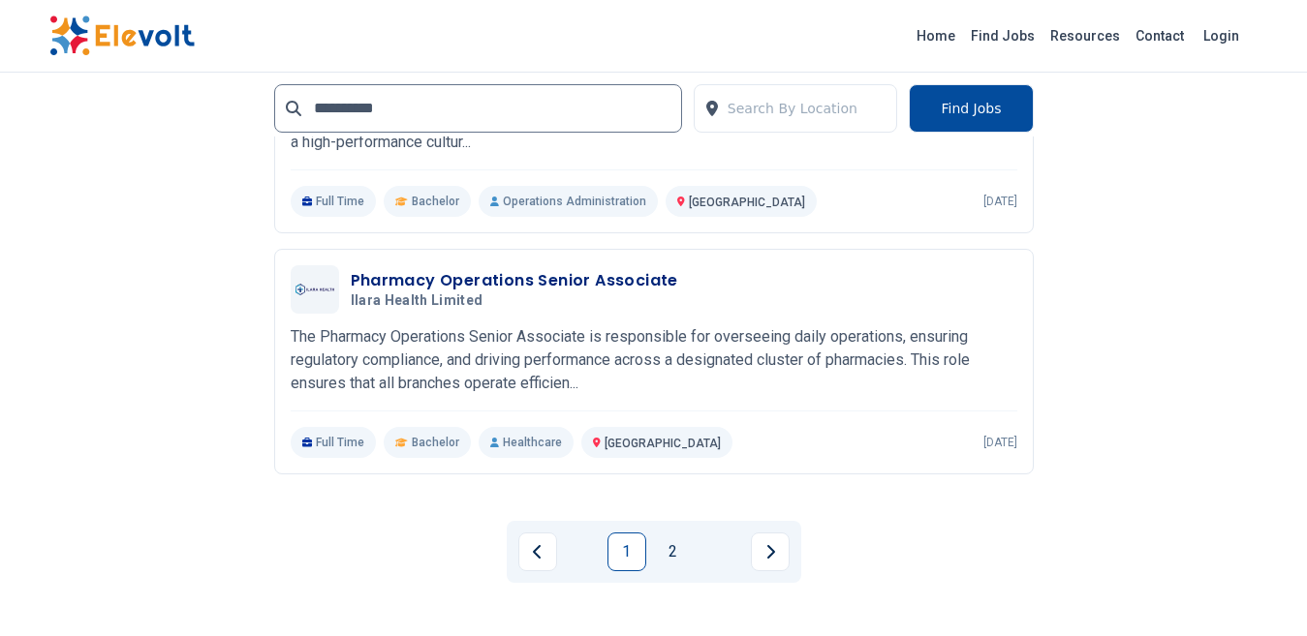
scroll to position [4359, 0]
click at [680, 555] on link "2" at bounding box center [673, 554] width 39 height 39
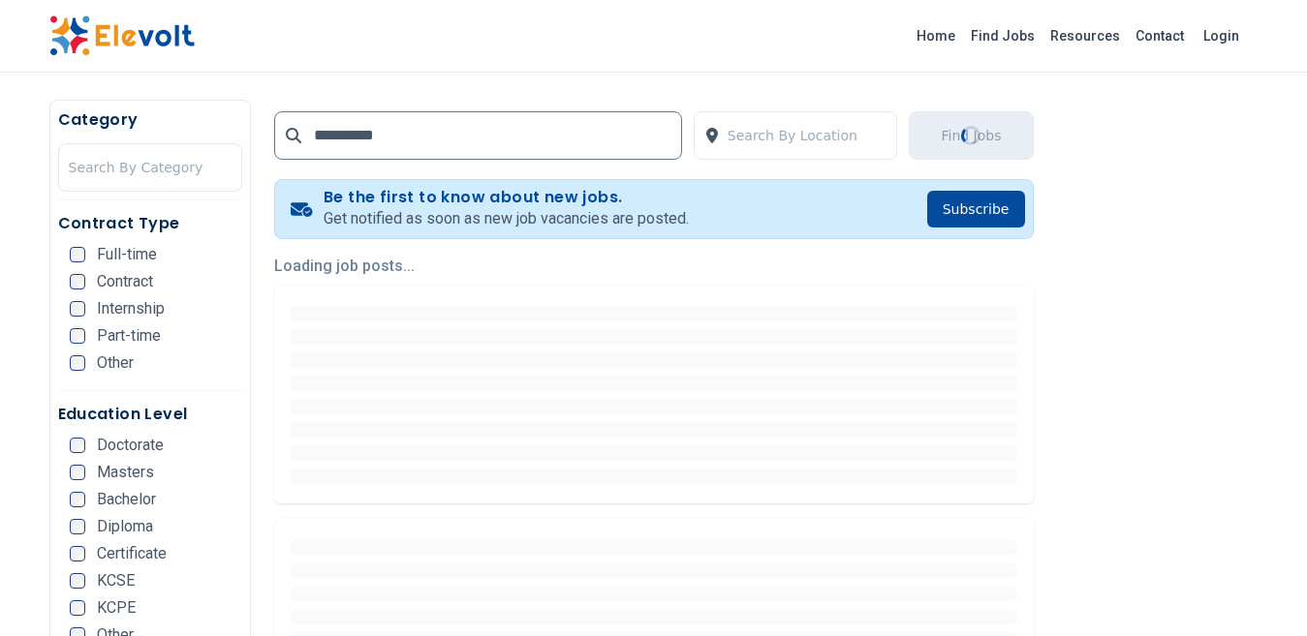
scroll to position [387, 0]
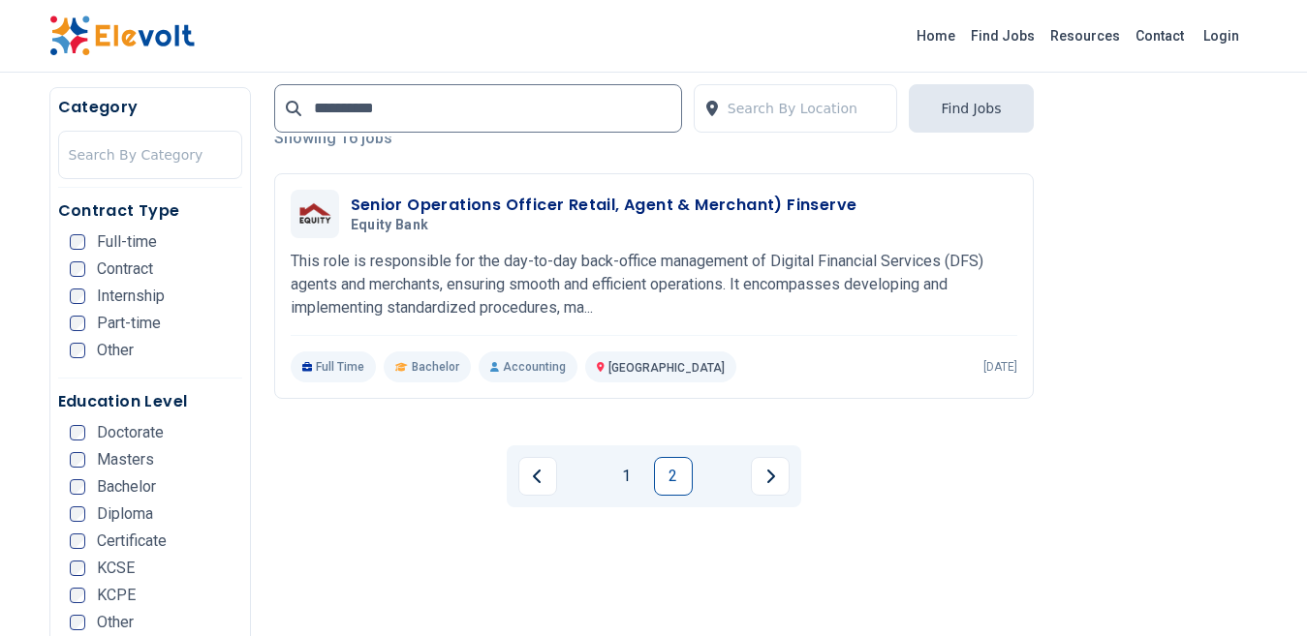
scroll to position [484, 0]
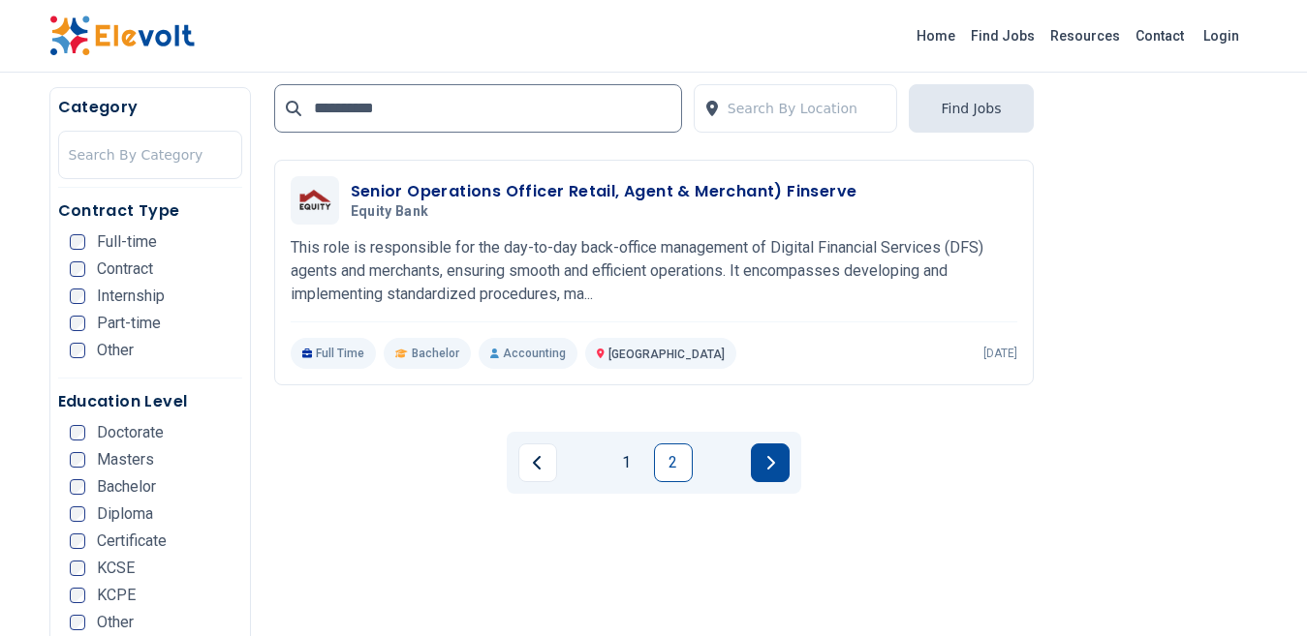
click at [771, 468] on icon "Next page" at bounding box center [770, 462] width 10 height 15
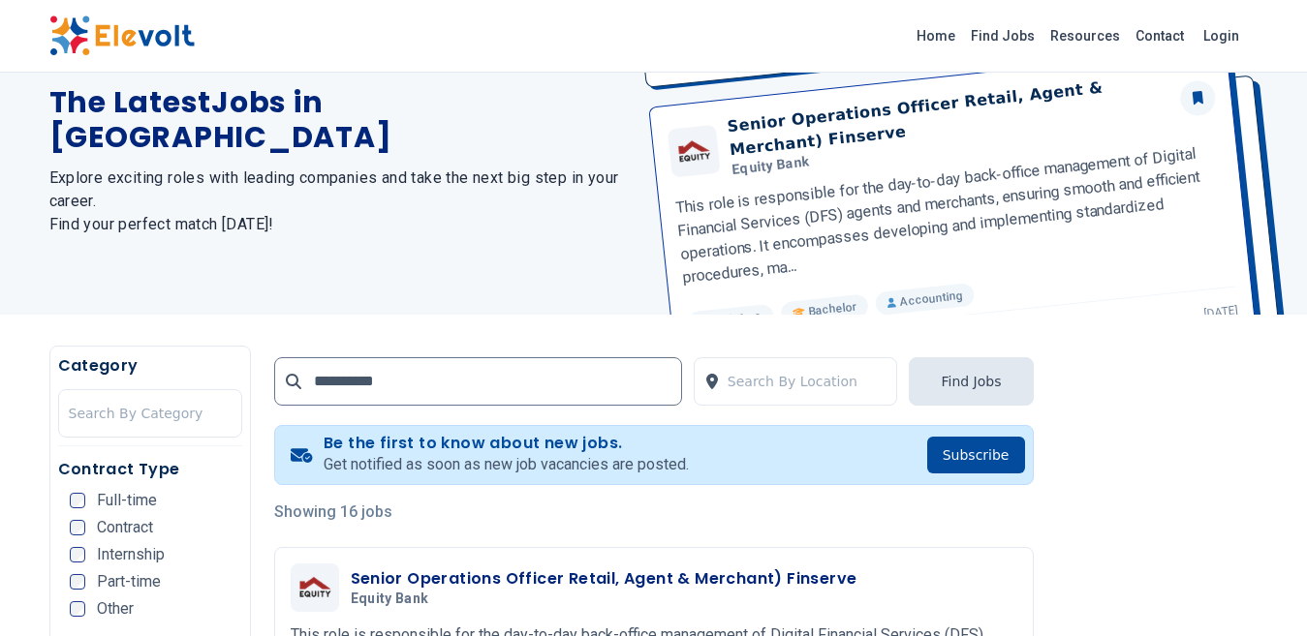
scroll to position [194, 0]
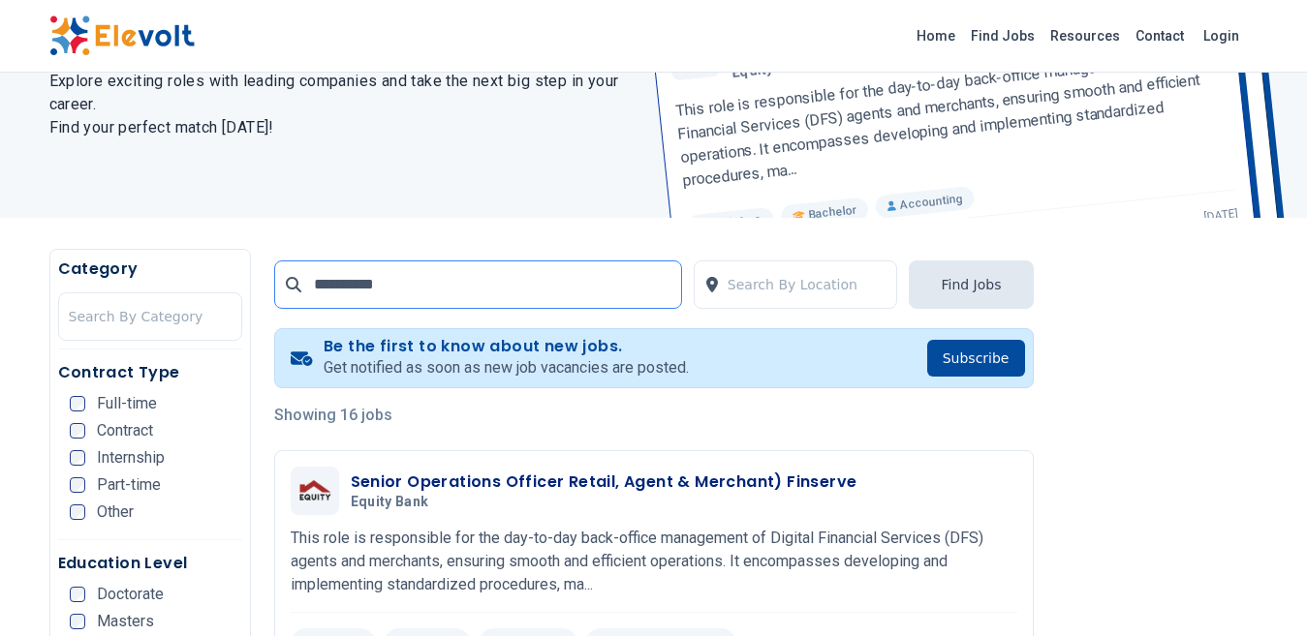
click at [428, 288] on input "**********" at bounding box center [478, 285] width 408 height 48
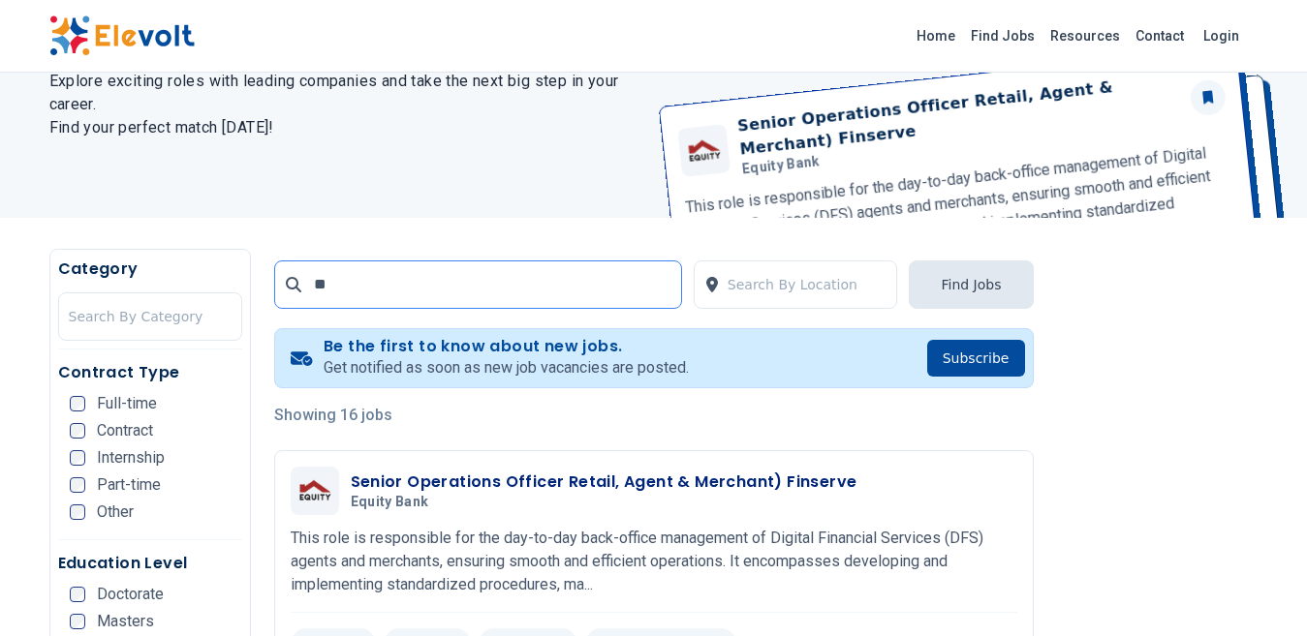
type input "*"
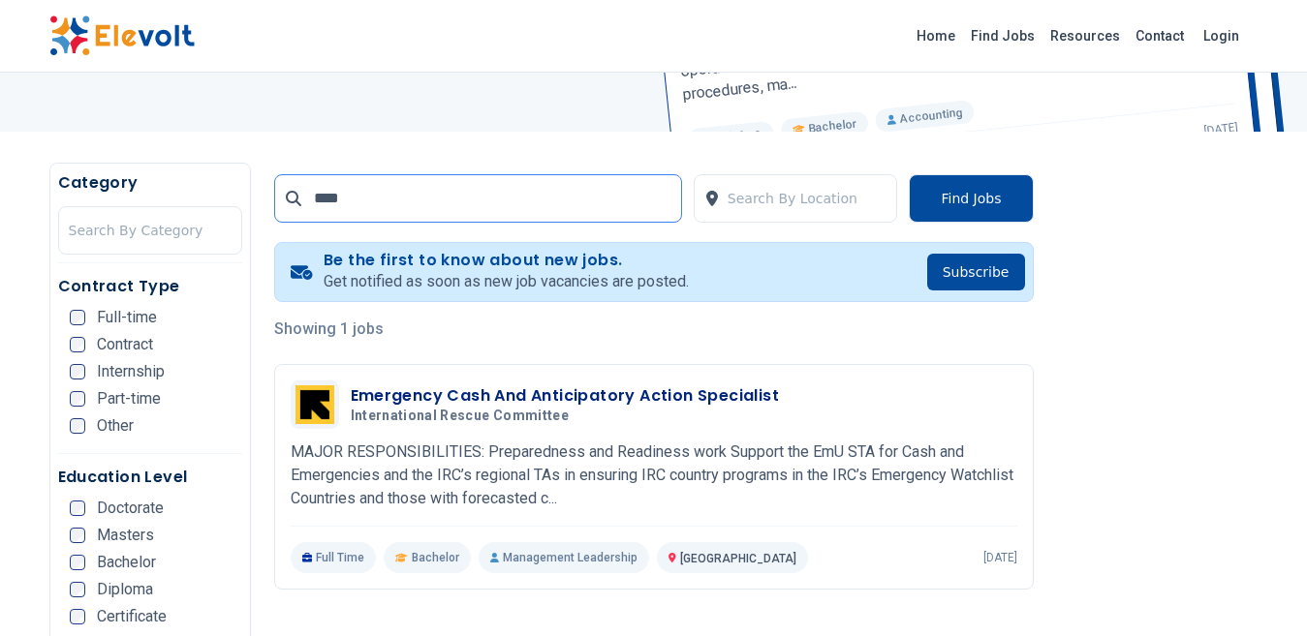
scroll to position [291, 0]
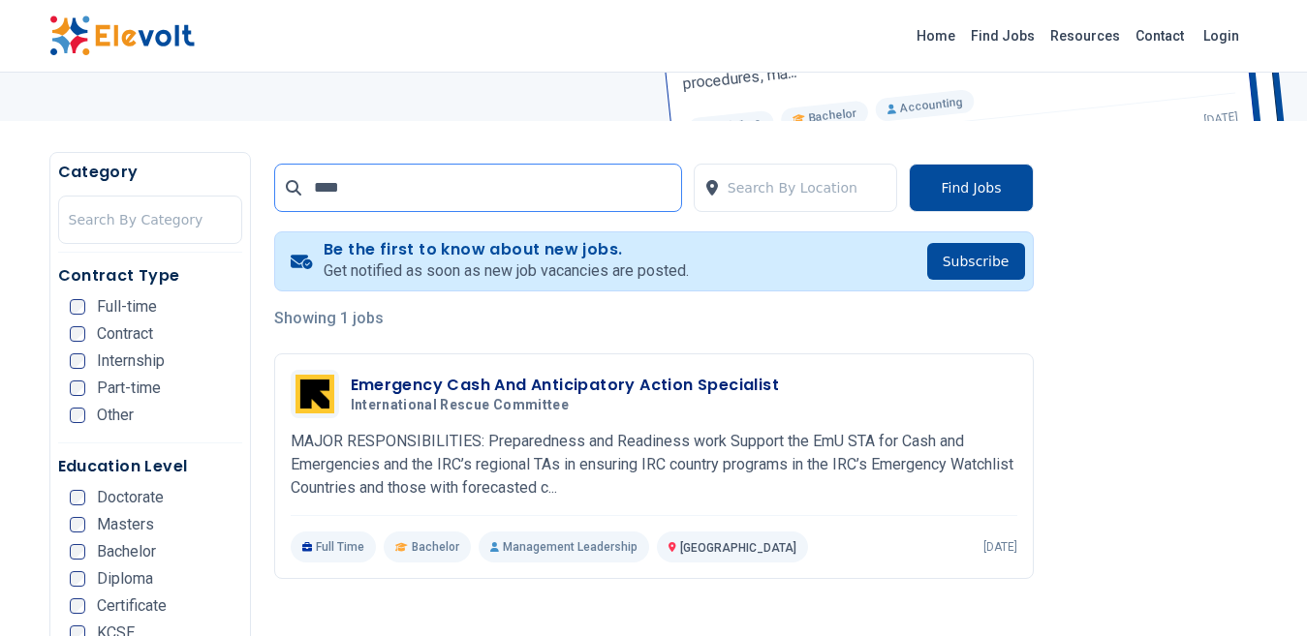
click at [356, 192] on input "****" at bounding box center [478, 188] width 408 height 48
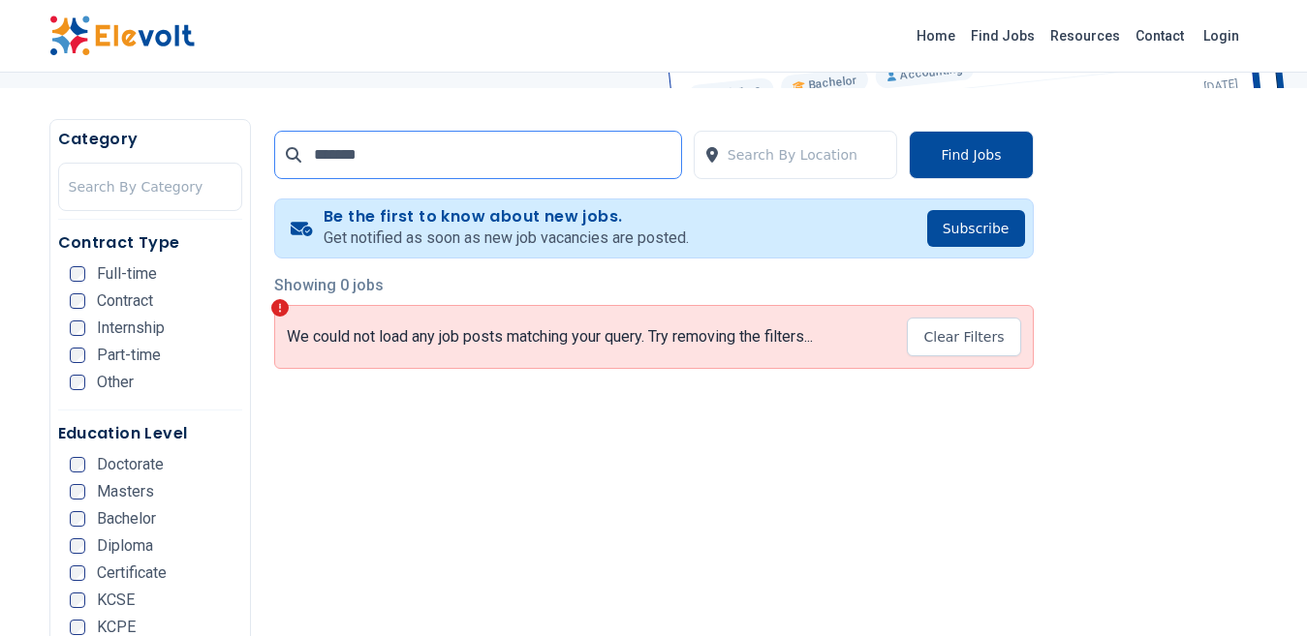
scroll to position [291, 0]
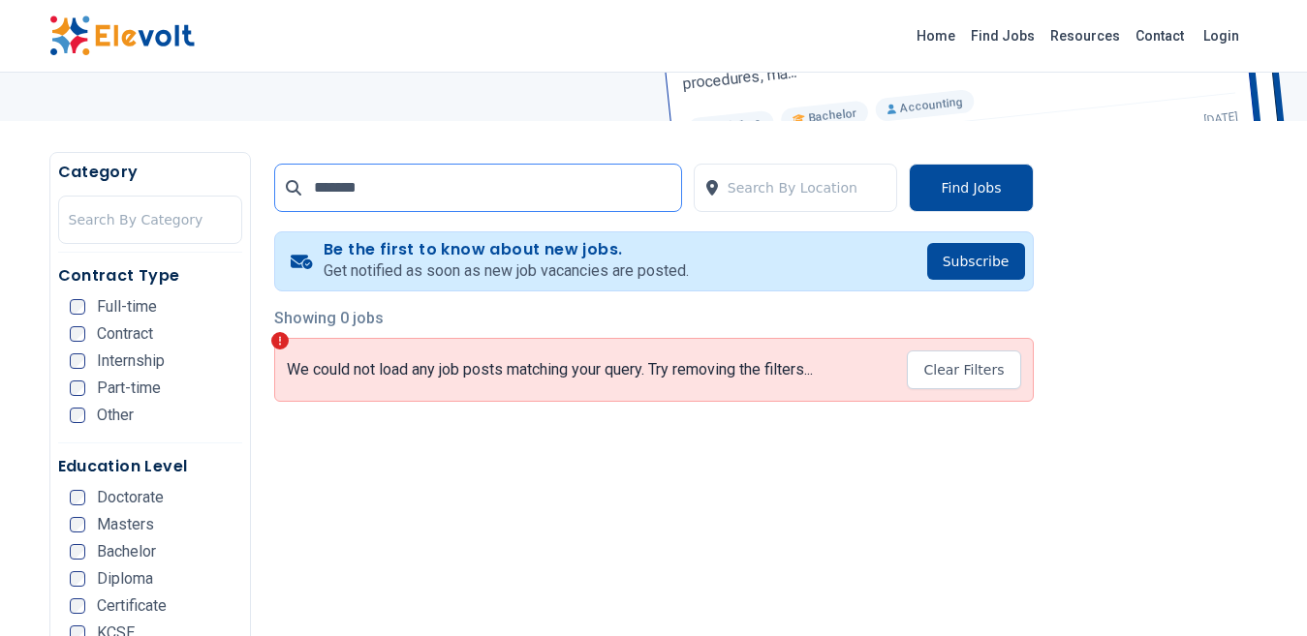
click at [376, 193] on input "*******" at bounding box center [478, 188] width 408 height 48
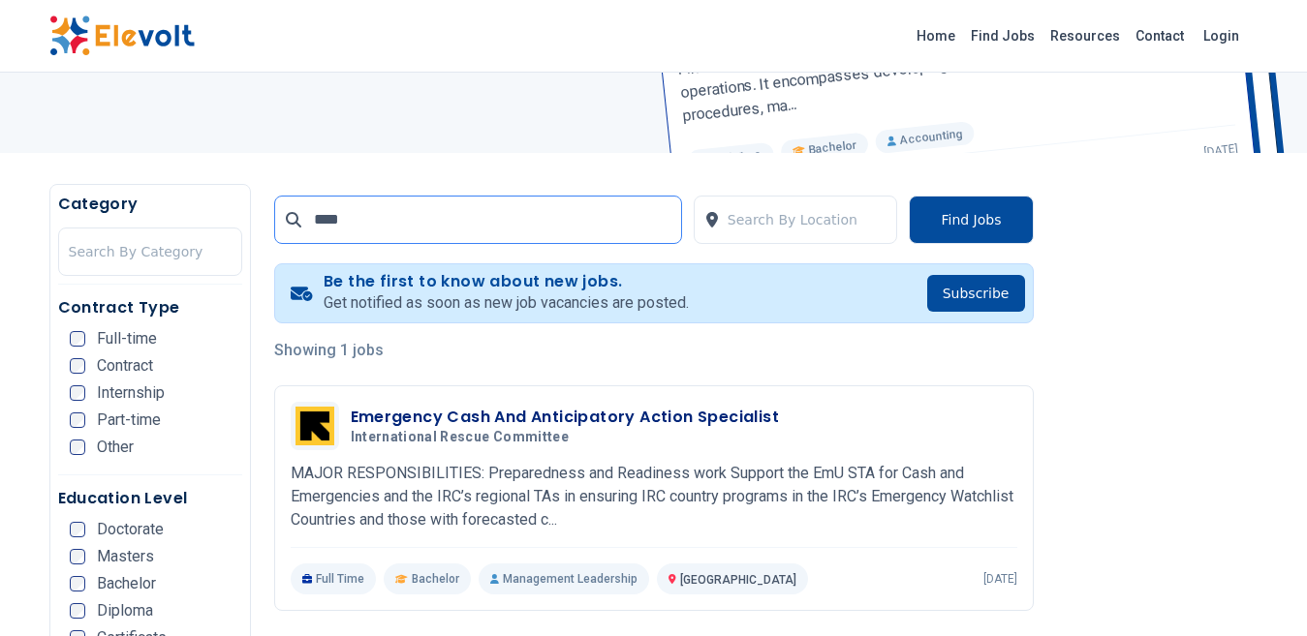
scroll to position [291, 0]
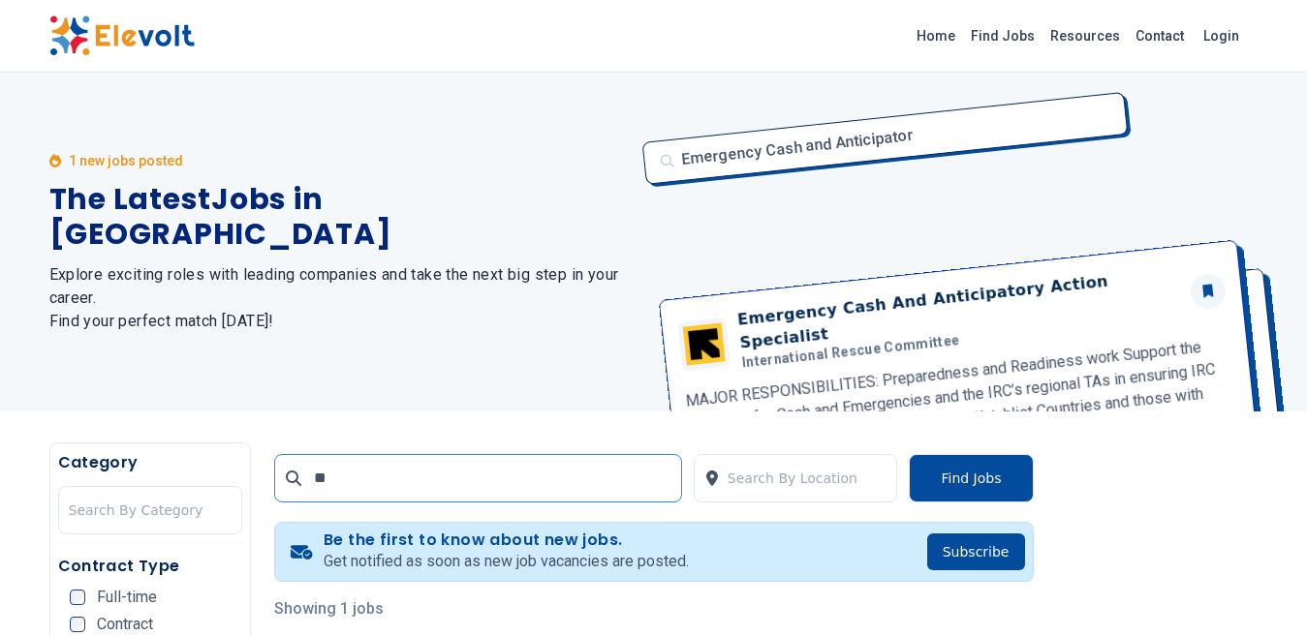
type input "*"
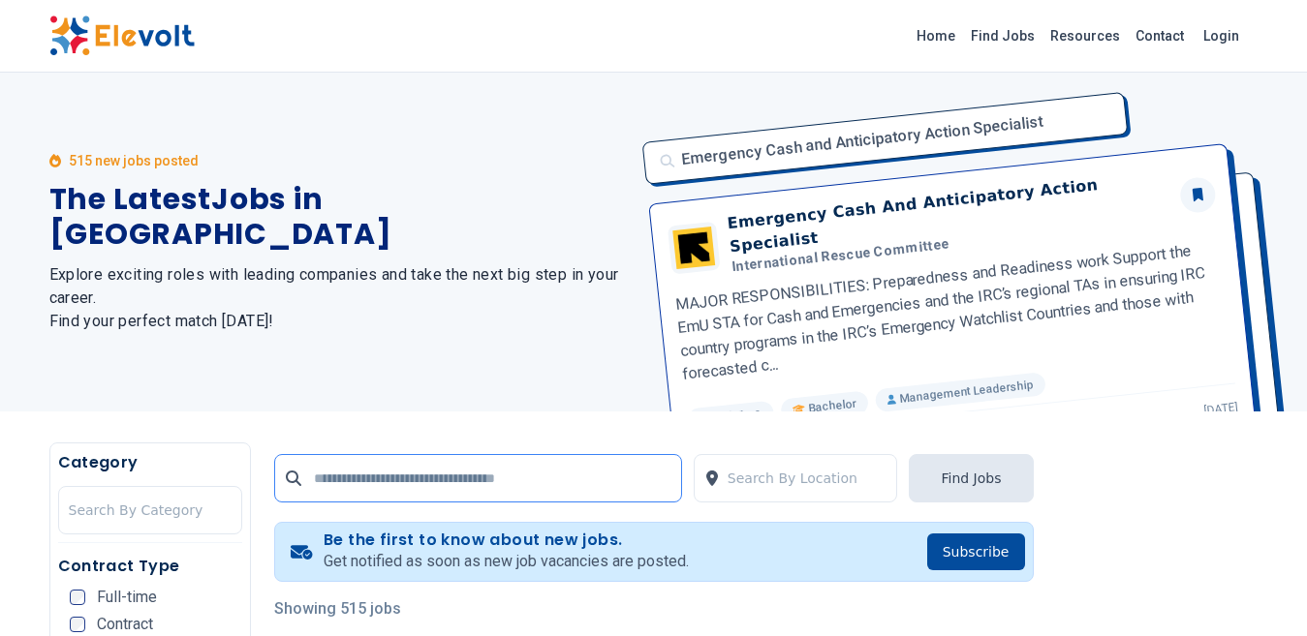
click at [378, 483] on input "text" at bounding box center [478, 478] width 408 height 48
type input "********"
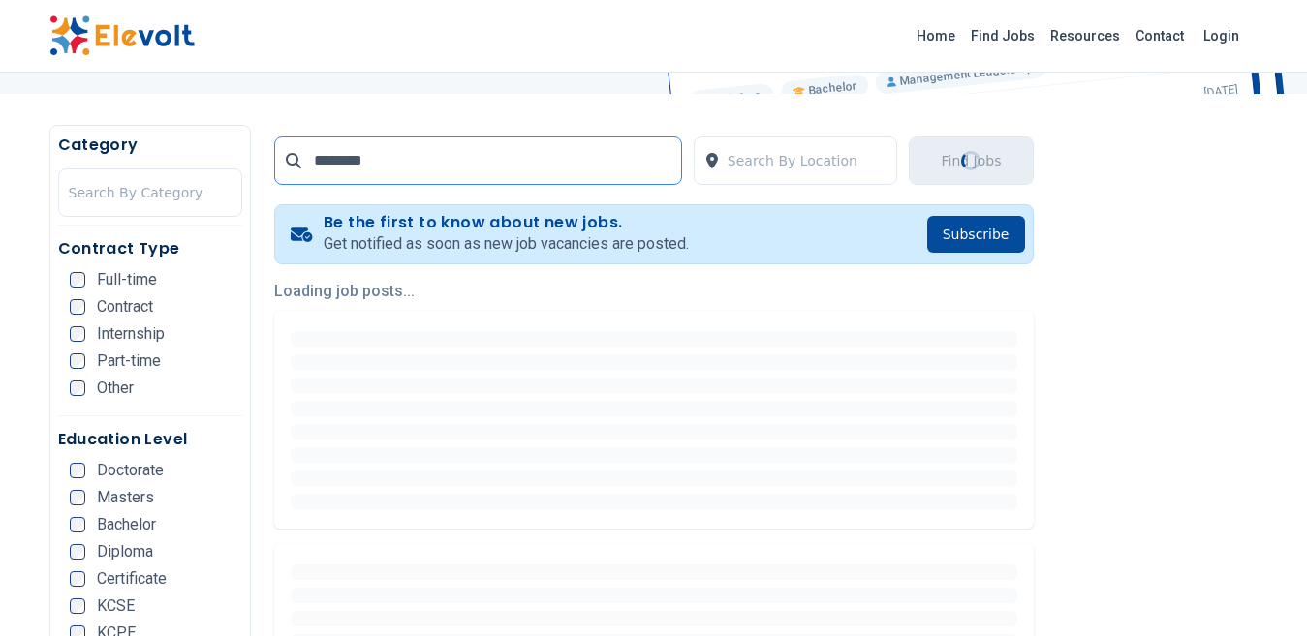
scroll to position [387, 0]
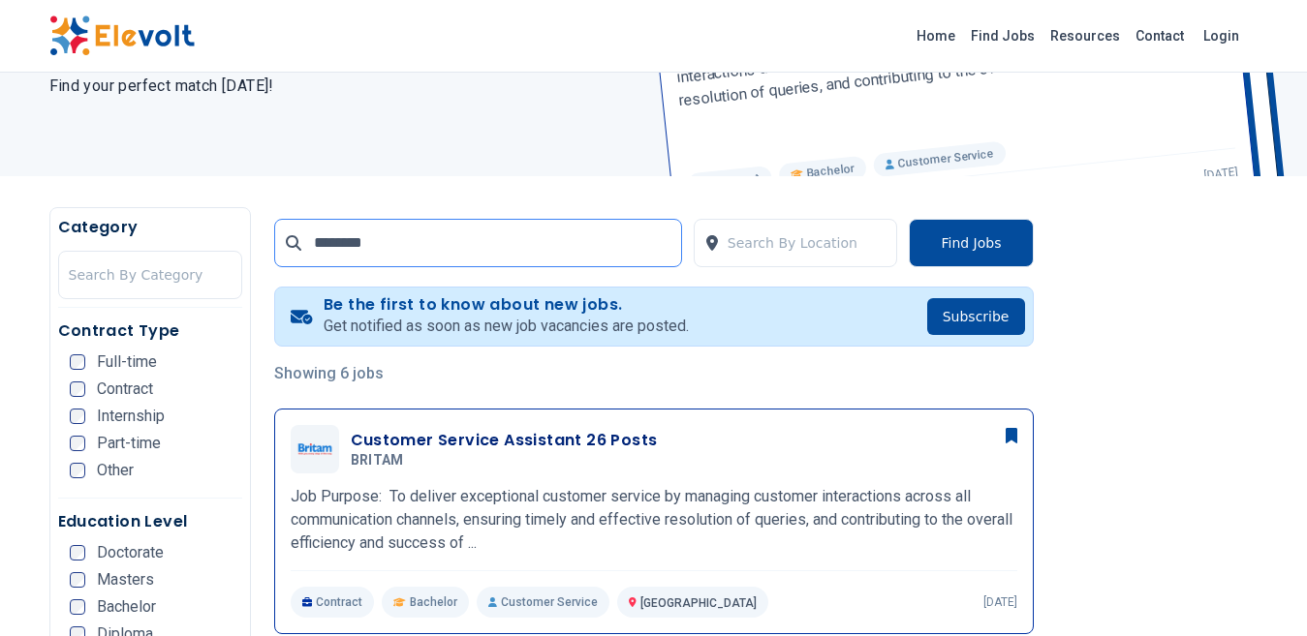
scroll to position [231, 0]
